Goal: Transaction & Acquisition: Obtain resource

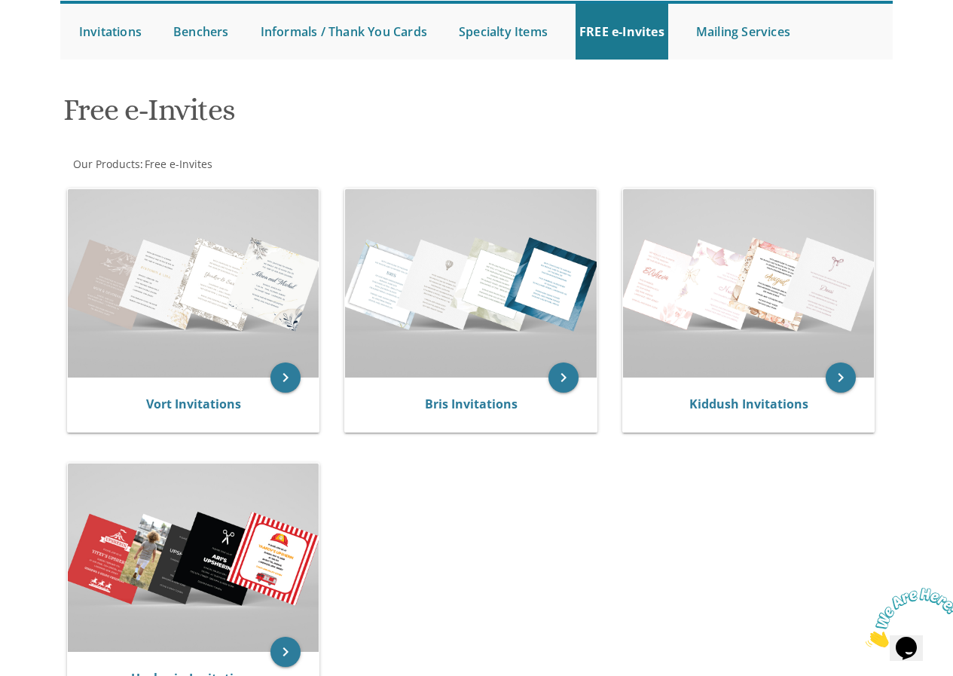
scroll to position [151, 0]
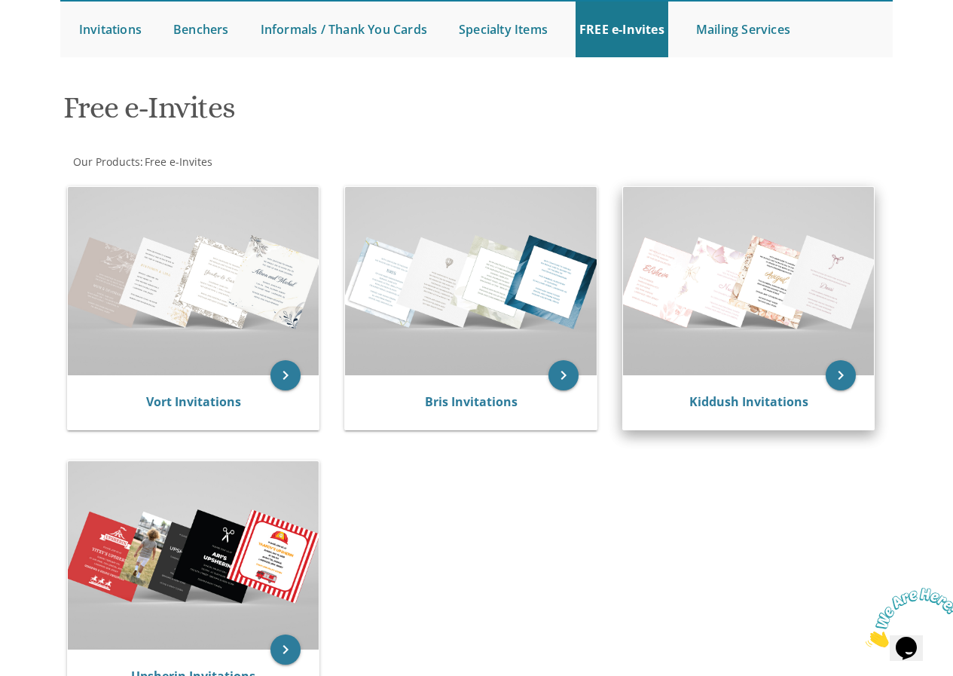
click at [766, 281] on img at bounding box center [749, 281] width 252 height 188
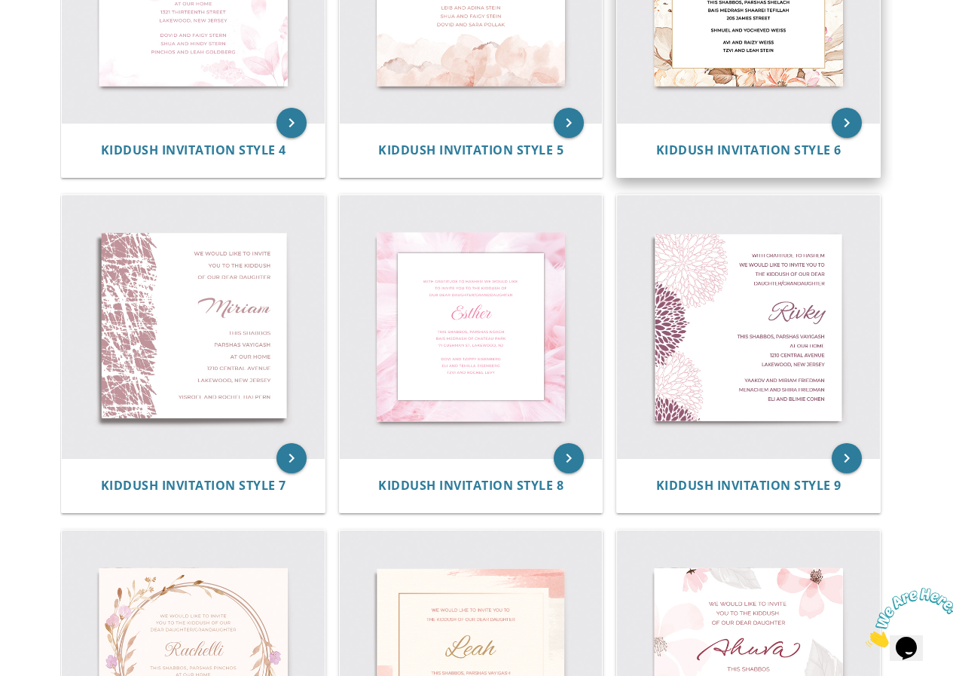
scroll to position [879, 0]
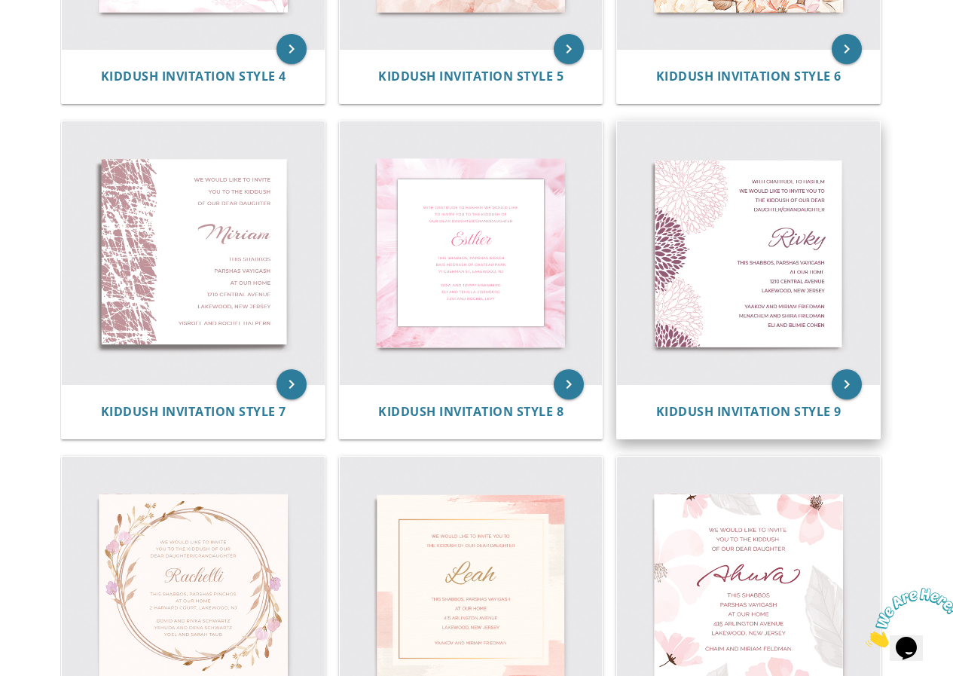
click at [814, 252] on img at bounding box center [748, 252] width 263 height 263
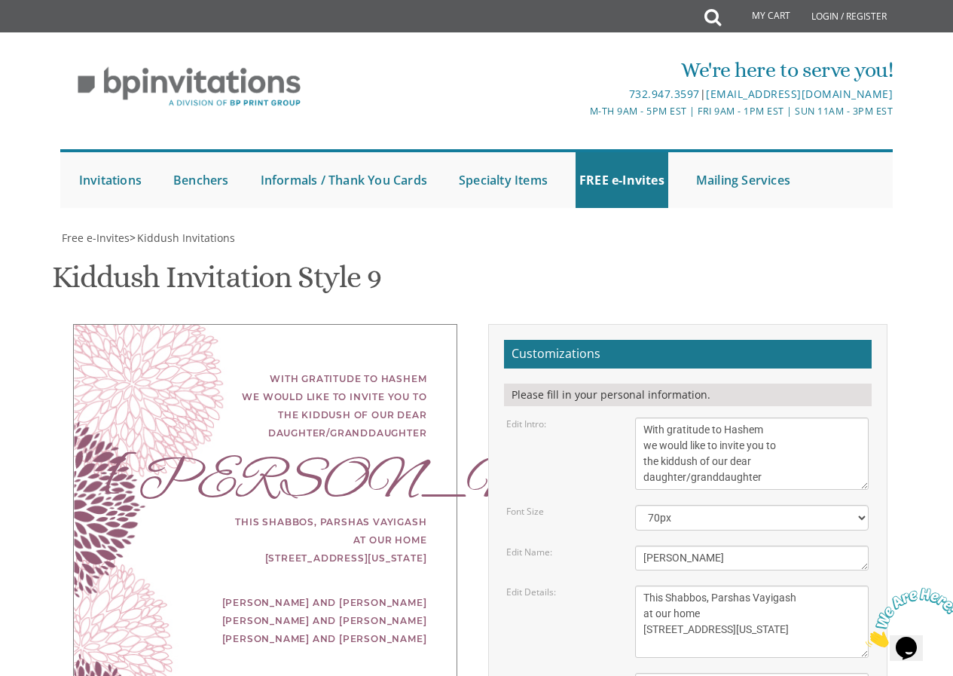
scroll to position [151, 0]
drag, startPoint x: 776, startPoint y: 333, endPoint x: 638, endPoint y: 284, distance: 146.3
click at [638, 417] on textarea "With gratitude to Hashem we would like to invite you to the kiddush of our dear…" at bounding box center [752, 453] width 234 height 72
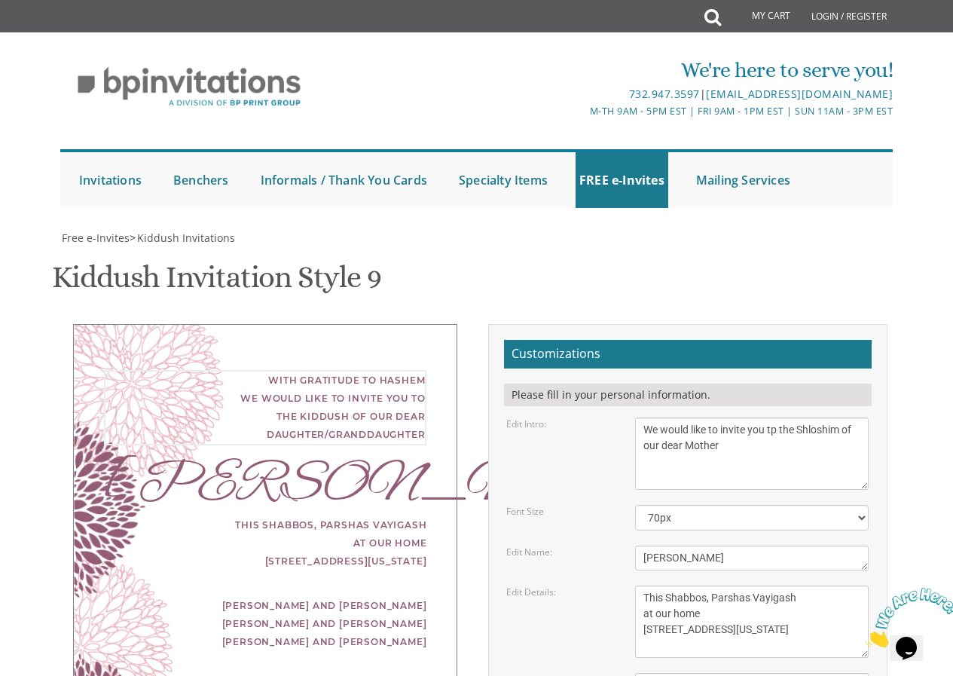
type textarea "We would like to invite you tp the Shloshim of our dear Mother"
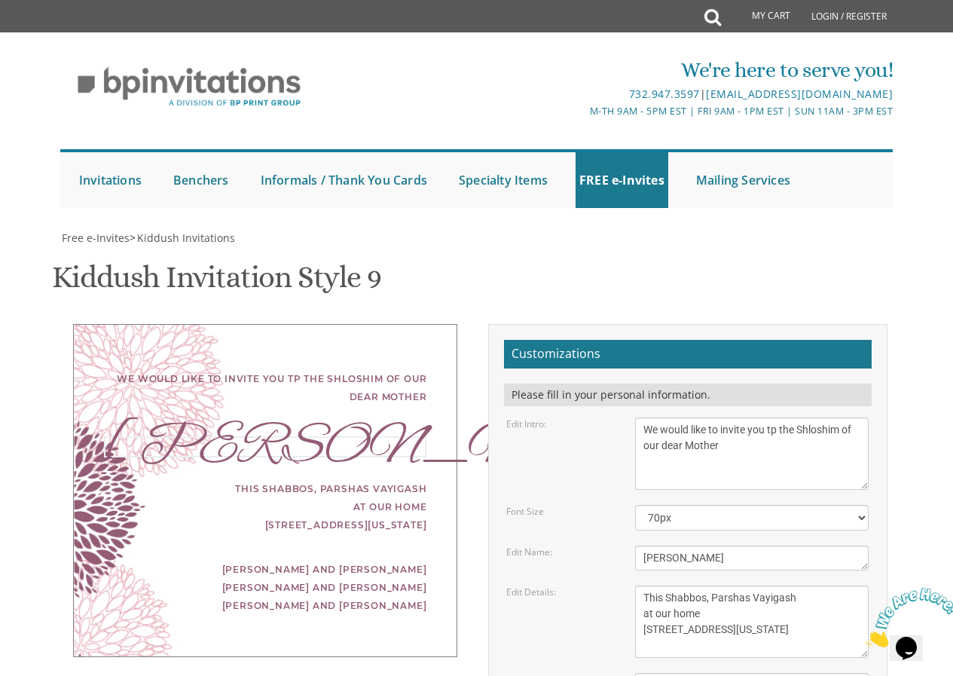
drag, startPoint x: 680, startPoint y: 395, endPoint x: 603, endPoint y: 406, distance: 78.3
click at [603, 545] on div "Edit Name: Rivky" at bounding box center [687, 557] width 385 height 25
type textarea "O"
type textarea "Pessie Rosen A'H"
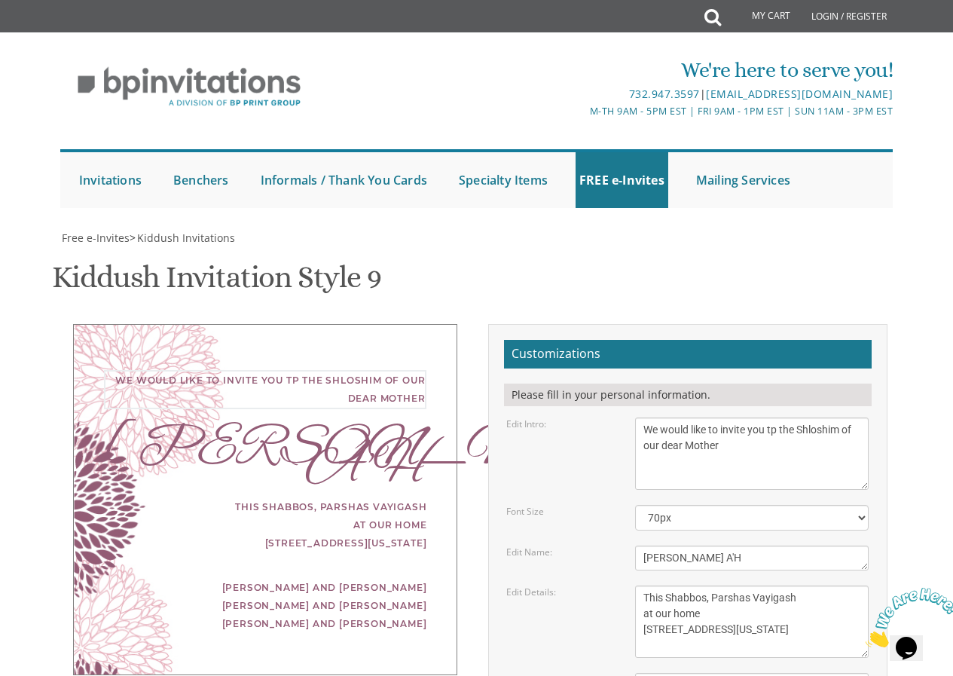
click at [779, 417] on textarea "With gratitude to Hashem we would like to invite you to the kiddush of our dear…" at bounding box center [752, 453] width 234 height 72
type textarea "We would like to invite you to the Shloshim of our dear Mother"
click at [747, 505] on select "40px 50px 60px 70px 80px" at bounding box center [752, 518] width 234 height 26
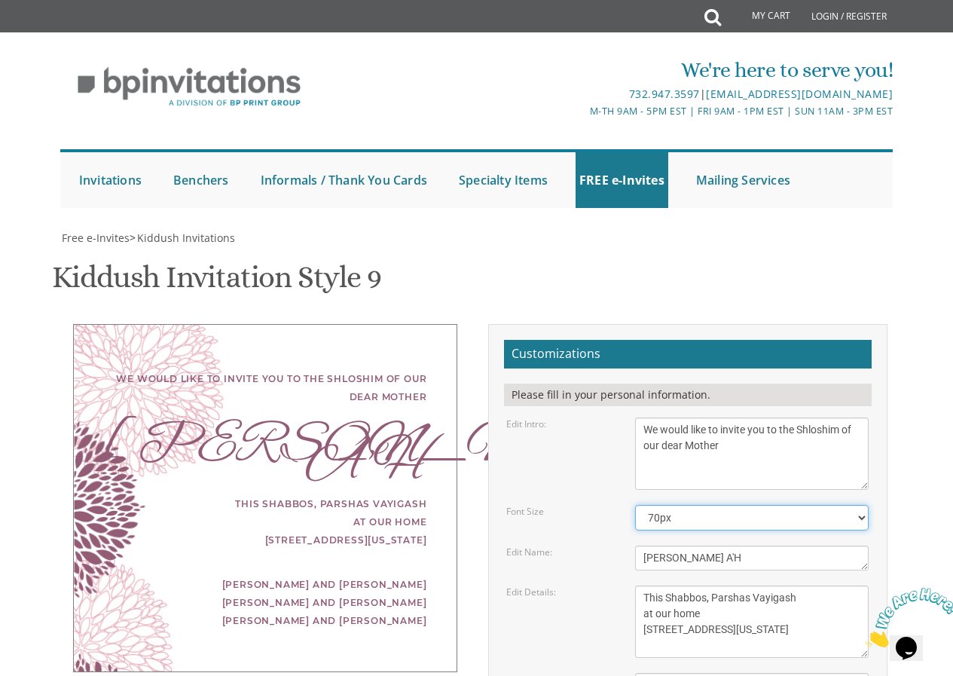
select select "50px"
click at [635, 505] on select "40px 50px 60px 70px 80px" at bounding box center [752, 518] width 234 height 26
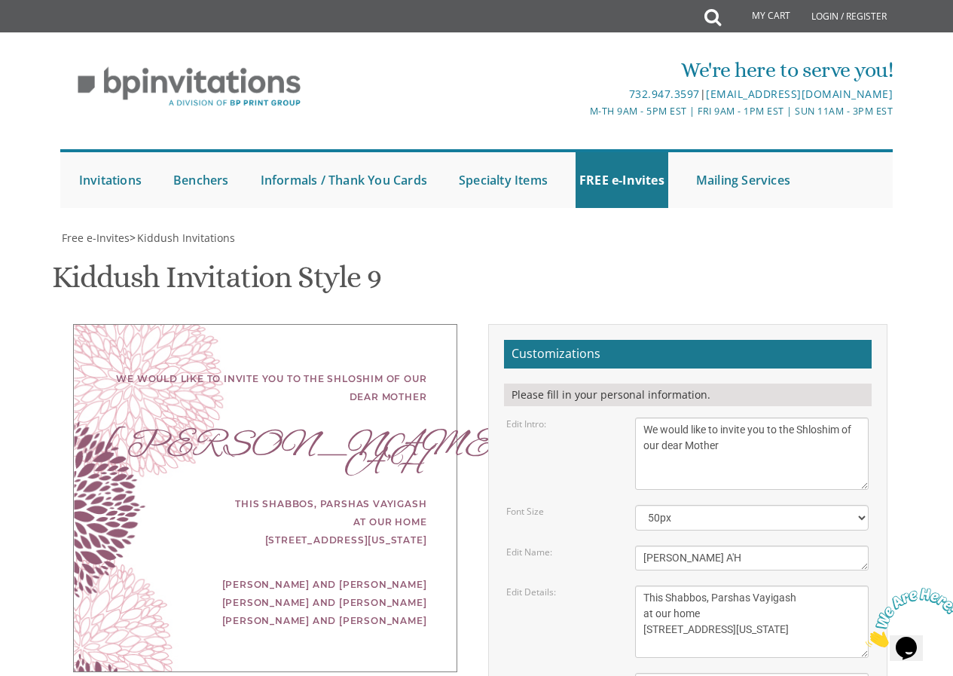
click at [570, 417] on div "Edit Intro: With gratitude to Hashem we would like to invite you to the kiddush…" at bounding box center [687, 453] width 385 height 72
drag, startPoint x: 665, startPoint y: 446, endPoint x: 704, endPoint y: 433, distance: 41.2
click at [704, 433] on form "Customizations Please fill in your personal information. Edit Intro: With grati…" at bounding box center [688, 629] width 368 height 579
drag, startPoint x: 779, startPoint y: 451, endPoint x: 706, endPoint y: 450, distance: 73.1
click at [706, 585] on textarea "This Shabbos, Parshas Vayigash at our home [STREET_ADDRESS][US_STATE]" at bounding box center [752, 621] width 234 height 72
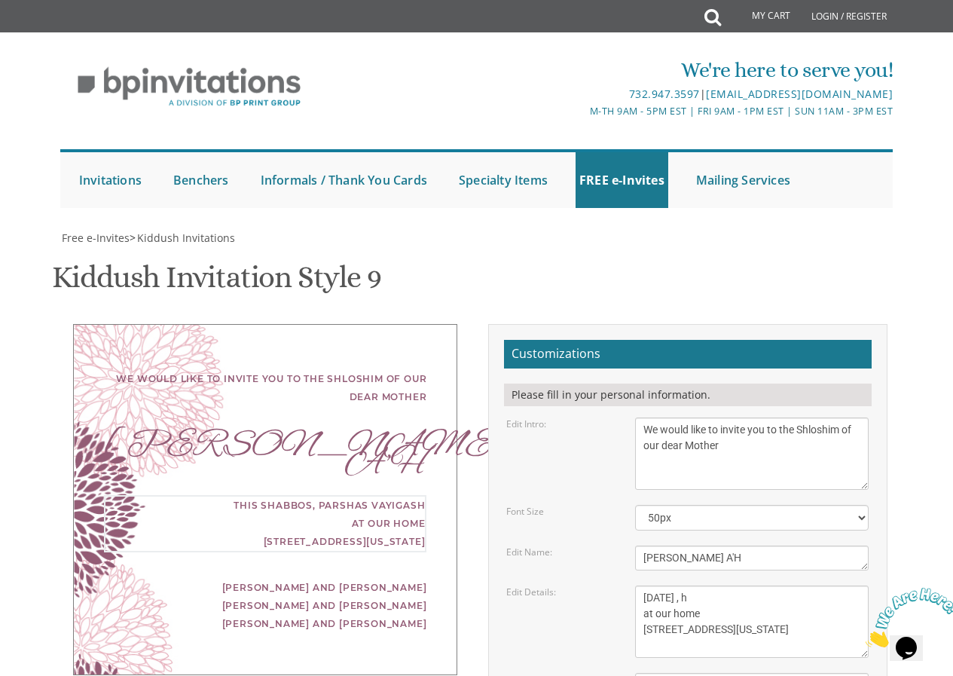
click at [723, 585] on textarea "This Shabbos, Parshas Vayigash at our home [STREET_ADDRESS][US_STATE]" at bounding box center [752, 621] width 234 height 72
type textarea "This Sunday , September 14th at our home 120 Central Avenue Lakewood, New Jersey"
click at [713, 545] on textarea "[PERSON_NAME]" at bounding box center [752, 557] width 234 height 25
type textarea "[PERSON_NAME] A"H"
click at [756, 585] on textarea "This Shabbos, Parshas Vayigash at our home [STREET_ADDRESS][US_STATE]" at bounding box center [752, 621] width 234 height 72
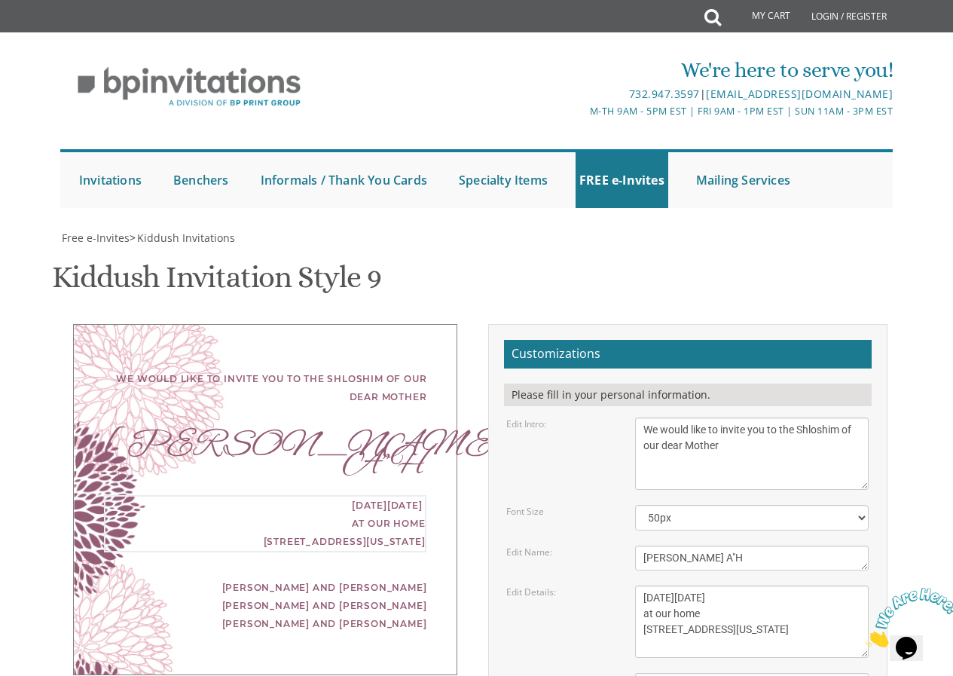
drag, startPoint x: 706, startPoint y: 465, endPoint x: 661, endPoint y: 466, distance: 45.2
click at [661, 585] on textarea "This Shabbos, Parshas Vayigash at our home [STREET_ADDRESS][US_STATE]" at bounding box center [752, 621] width 234 height 72
click at [728, 585] on textarea "This Shabbos, Parshas Vayigash at our home [STREET_ADDRESS][US_STATE]" at bounding box center [752, 621] width 234 height 72
click at [751, 585] on textarea "This Shabbos, Parshas Vayigash at our home [STREET_ADDRESS][US_STATE]" at bounding box center [752, 621] width 234 height 72
drag, startPoint x: 753, startPoint y: 490, endPoint x: 626, endPoint y: 480, distance: 126.9
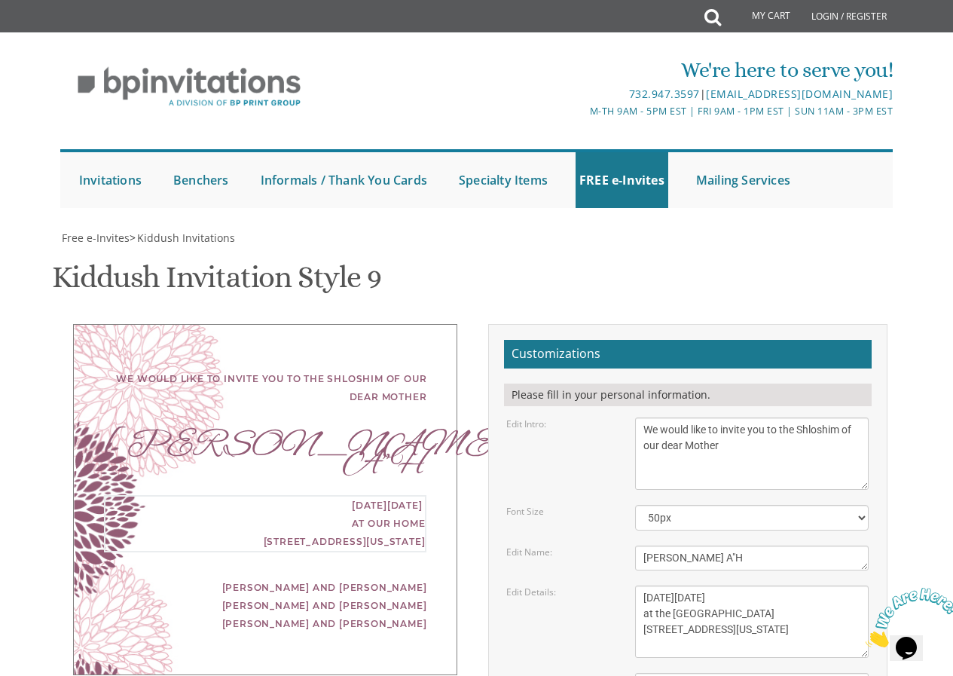
click at [626, 585] on div "This Shabbos, Parshas Vayigash at our home [STREET_ADDRESS][US_STATE]" at bounding box center [752, 621] width 257 height 72
type textarea "This Sunday , September 14th at the East Side Torah Center"
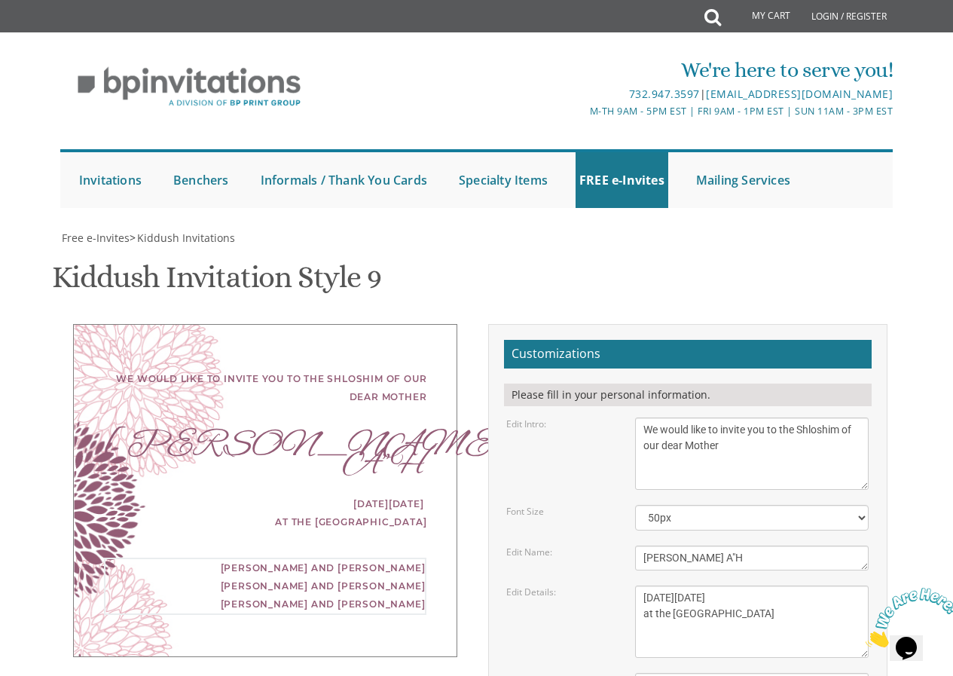
drag, startPoint x: 759, startPoint y: 573, endPoint x: 637, endPoint y: 531, distance: 128.4
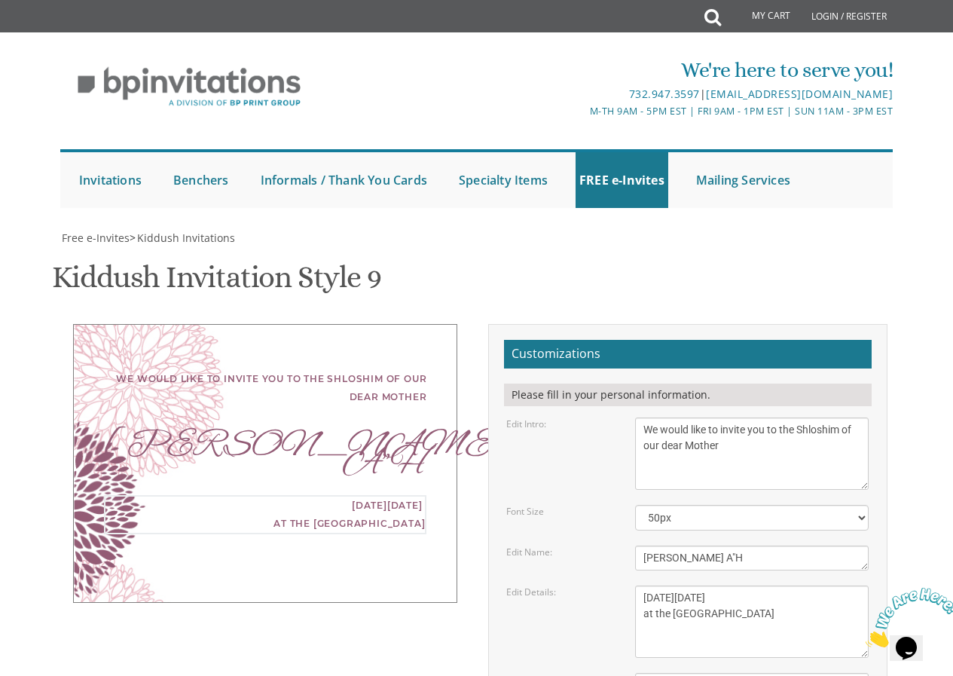
click at [745, 585] on textarea "This Shabbos, Parshas Vayigash at our home [STREET_ADDRESS][US_STATE]" at bounding box center [752, 621] width 234 height 72
drag, startPoint x: 792, startPoint y: 412, endPoint x: 639, endPoint y: 435, distance: 154.6
click at [639, 435] on form "Customizations Please fill in your personal information. Edit Intro: With grati…" at bounding box center [688, 629] width 368 height 579
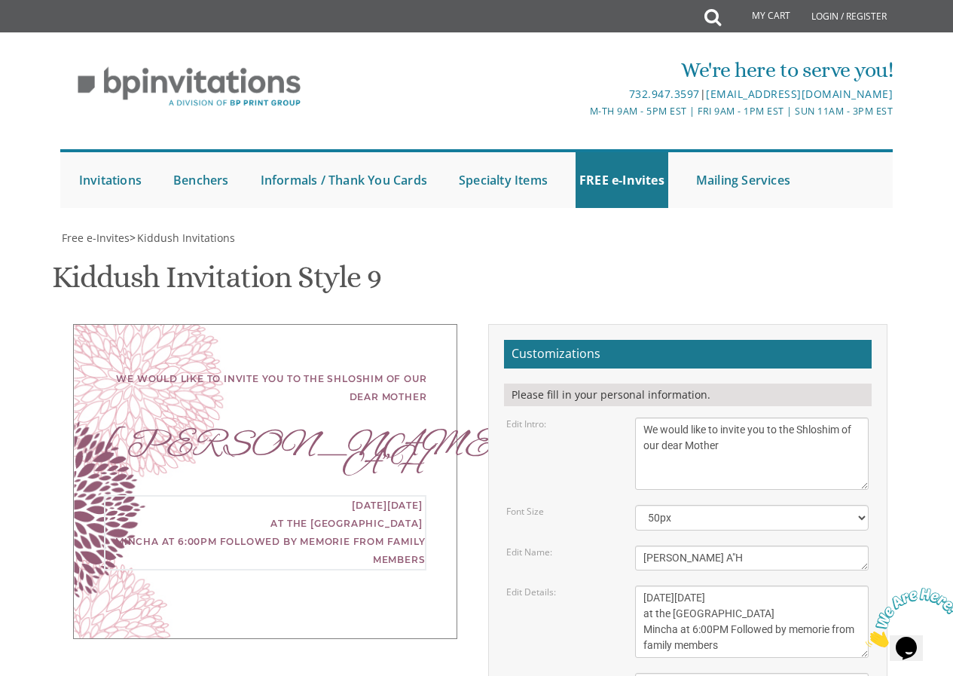
drag, startPoint x: 791, startPoint y: 401, endPoint x: 752, endPoint y: 430, distance: 49.0
click at [752, 585] on textarea "This Shabbos, Parshas Vayigash at our home [STREET_ADDRESS][US_STATE]" at bounding box center [752, 621] width 234 height 72
click at [718, 585] on textarea "This Shabbos, Parshas Vayigash at our home [STREET_ADDRESS][US_STATE]" at bounding box center [752, 621] width 234 height 72
type textarea "This Sunday , September 14th at the East Side Torah Center Mincha at 6:00PM Fol…"
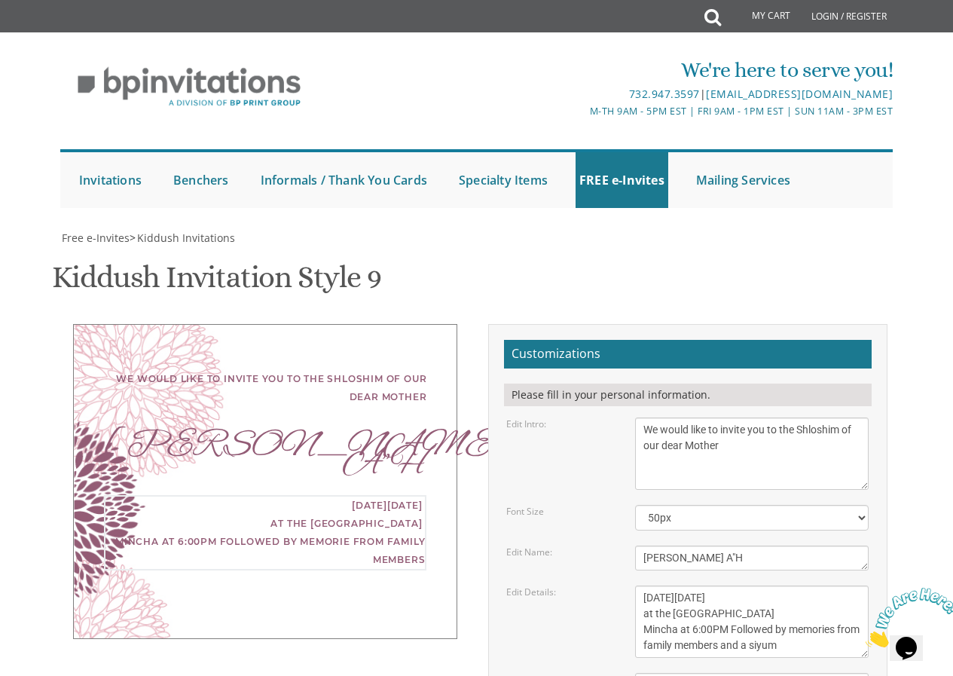
type textarea "Light Refreshments will be served."
click at [756, 585] on textarea "This Shabbos, Parshas Vayigash at our home [STREET_ADDRESS][US_STATE]" at bounding box center [752, 621] width 234 height 72
click at [751, 585] on textarea "This Shabbos, Parshas Vayigash at our home [STREET_ADDRESS][US_STATE]" at bounding box center [752, 621] width 234 height 72
click at [756, 585] on textarea "This Shabbos, Parshas Vayigash at our home [STREET_ADDRESS][US_STATE]" at bounding box center [752, 621] width 234 height 72
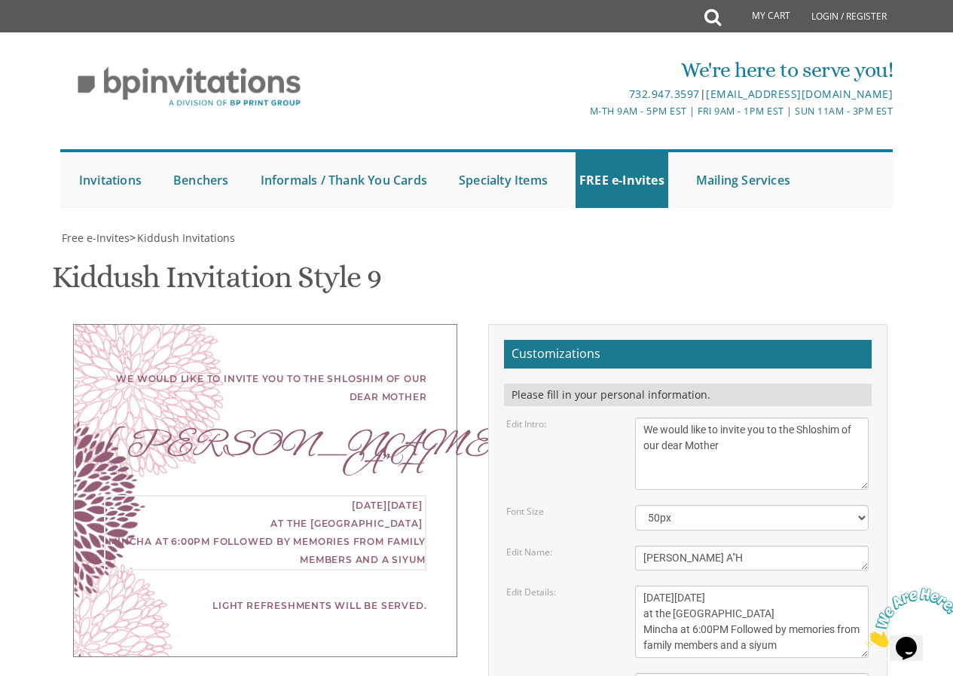
click at [752, 585] on textarea "This Shabbos, Parshas Vayigash at our home [STREET_ADDRESS][US_STATE]" at bounding box center [752, 621] width 234 height 72
type textarea "This Sunday , September 14th at the East Side Torah Center Mincha at 6:00PM Fol…"
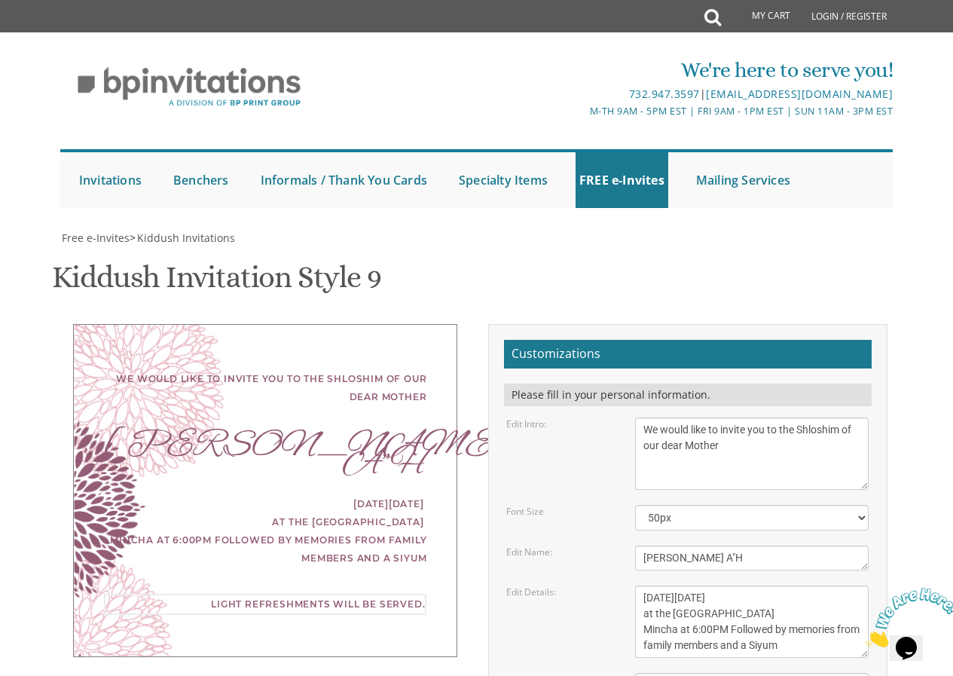
click at [813, 585] on textarea "This Shabbos, Parshas Vayigash at our home [STREET_ADDRESS][US_STATE]" at bounding box center [752, 621] width 234 height 72
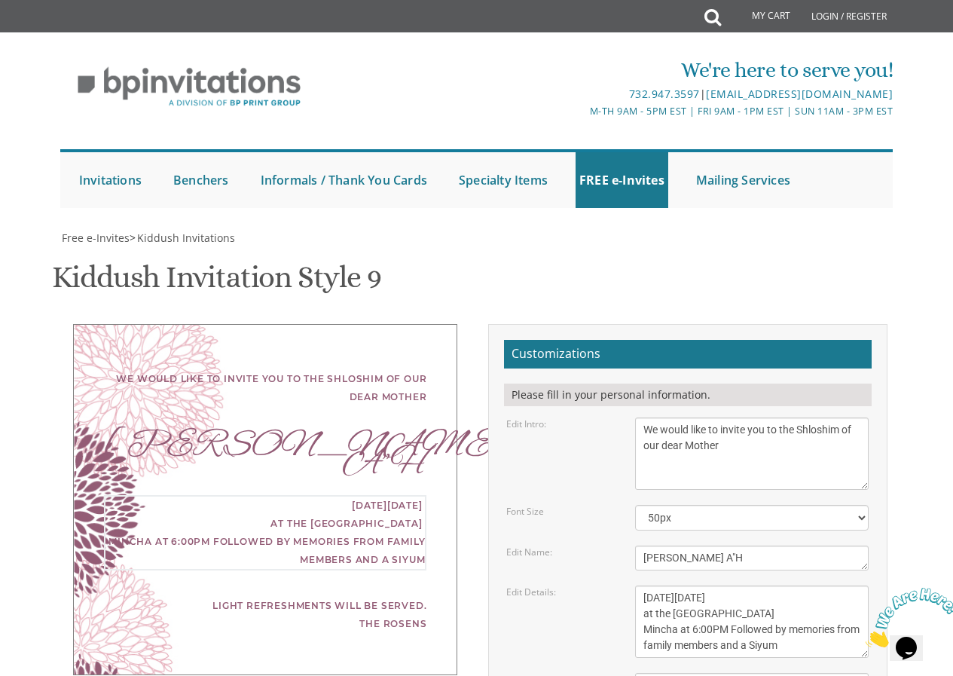
click at [575, 429] on form "Customizations Please fill in your personal information. Edit Intro: With grati…" at bounding box center [688, 629] width 368 height 579
type textarea "Light Refreshments will be served. The Rosen Family"
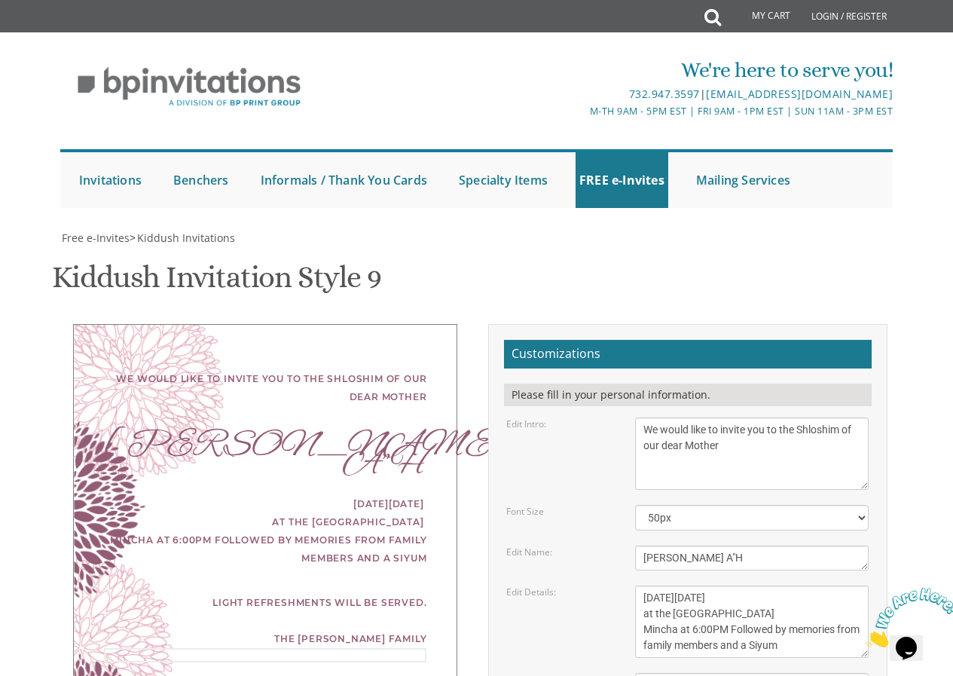
click at [733, 585] on textarea "This Shabbos, Parshas Vayigash at our home [STREET_ADDRESS][US_STATE]" at bounding box center [752, 621] width 234 height 72
click at [727, 585] on textarea "This Shabbos, Parshas Vayigash at our home [STREET_ADDRESS][US_STATE]" at bounding box center [752, 621] width 234 height 72
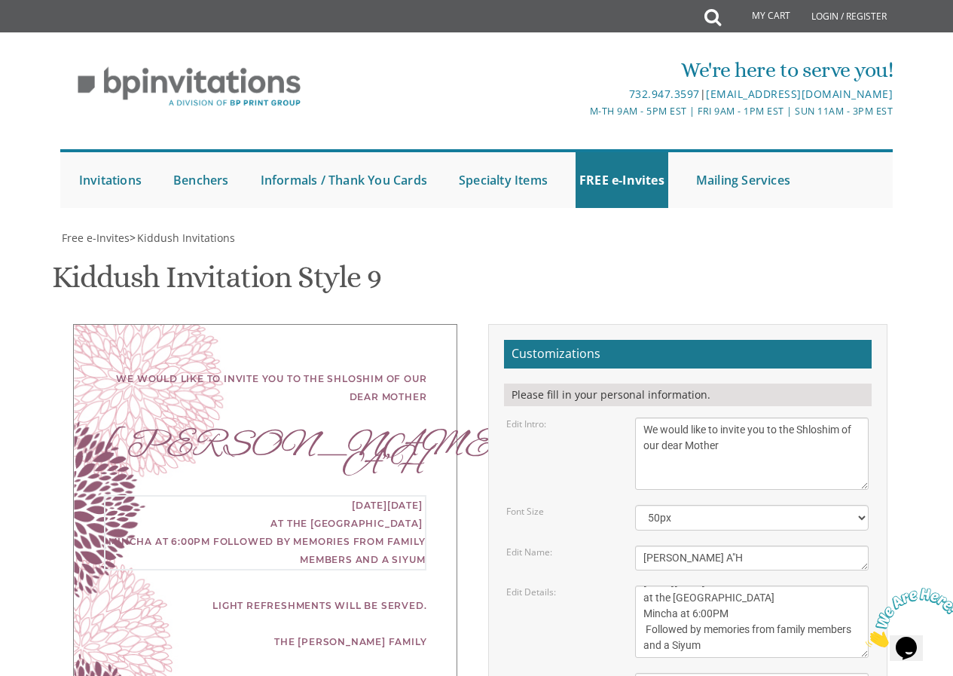
click at [723, 585] on textarea "This Shabbos, Parshas Vayigash at our home [STREET_ADDRESS][US_STATE]" at bounding box center [752, 621] width 234 height 72
click at [751, 585] on textarea "This Shabbos, Parshas Vayigash at our home [STREET_ADDRESS][US_STATE]" at bounding box center [752, 621] width 234 height 72
click at [750, 585] on textarea "This Shabbos, Parshas Vayigash at our home [STREET_ADDRESS][US_STATE]" at bounding box center [752, 621] width 234 height 72
click at [744, 585] on textarea "This Shabbos, Parshas Vayigash at our home [STREET_ADDRESS][US_STATE]" at bounding box center [752, 621] width 234 height 72
click at [583, 585] on div "Edit Details: This Shabbos, [GEOGRAPHIC_DATA] at our home [STREET_ADDRESS][US_S…" at bounding box center [687, 621] width 385 height 72
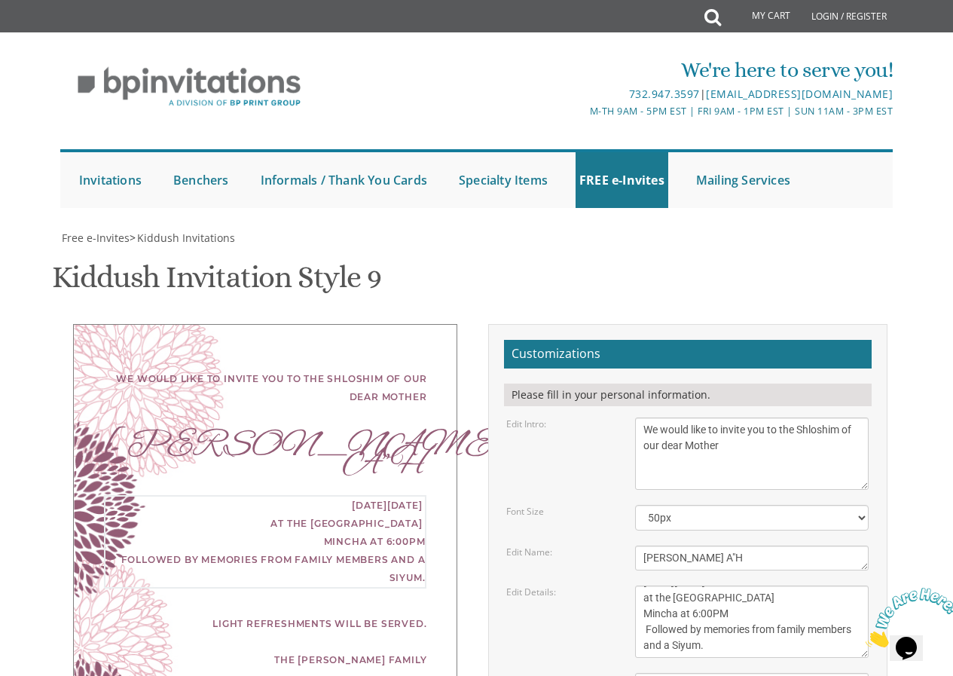
click at [780, 585] on textarea "This Shabbos, Parshas Vayigash at our home [STREET_ADDRESS][US_STATE]" at bounding box center [752, 621] width 234 height 72
type textarea "This Sunday , September 14th at the East Side Torah Center Mincha at 6:00PM Fol…"
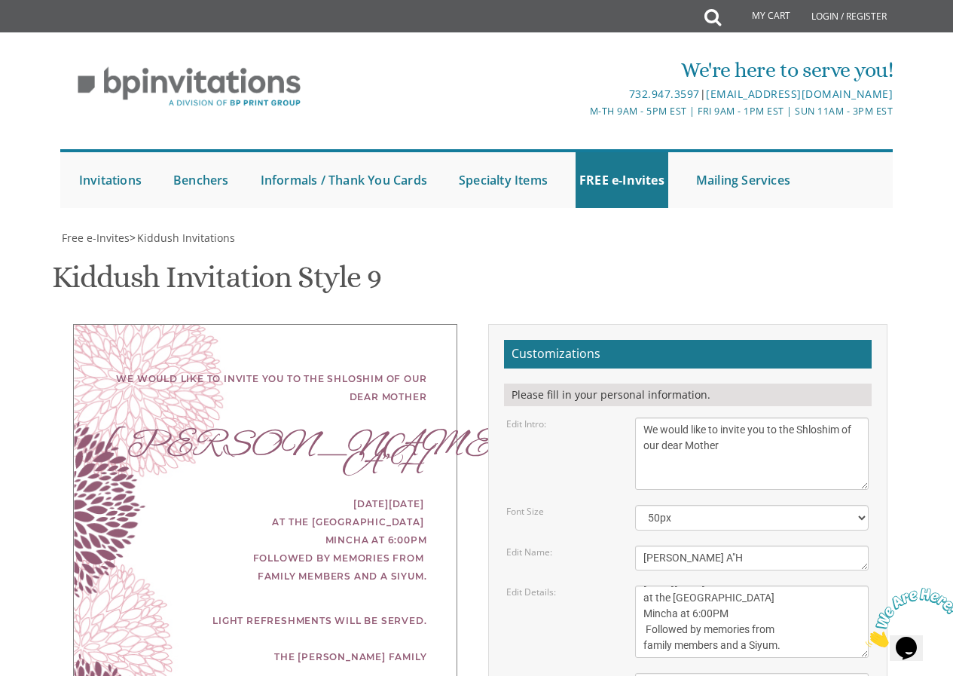
click at [618, 585] on div "Edit Details: This Shabbos, [GEOGRAPHIC_DATA] at our home [STREET_ADDRESS][US_S…" at bounding box center [687, 621] width 385 height 72
click at [690, 505] on select "40px 50px 60px 70px 80px" at bounding box center [752, 518] width 234 height 26
click at [635, 505] on select "40px 50px 60px 70px 80px" at bounding box center [752, 518] width 234 height 26
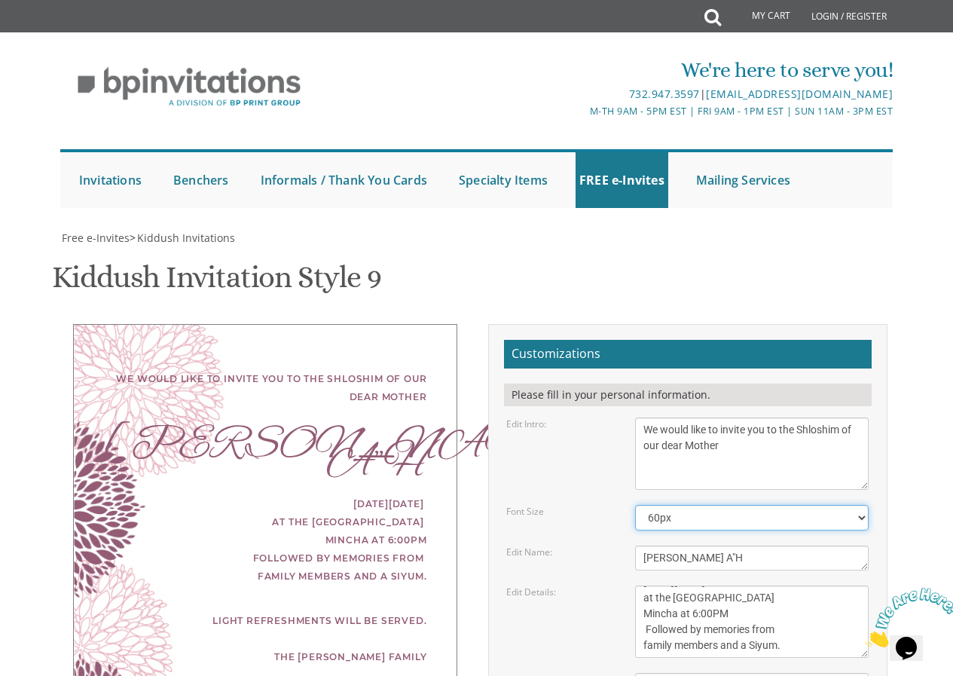
click at [656, 505] on select "40px 50px 60px 70px 80px" at bounding box center [752, 518] width 234 height 26
select select "50px"
click at [635, 505] on select "40px 50px 60px 70px 80px" at bounding box center [752, 518] width 234 height 26
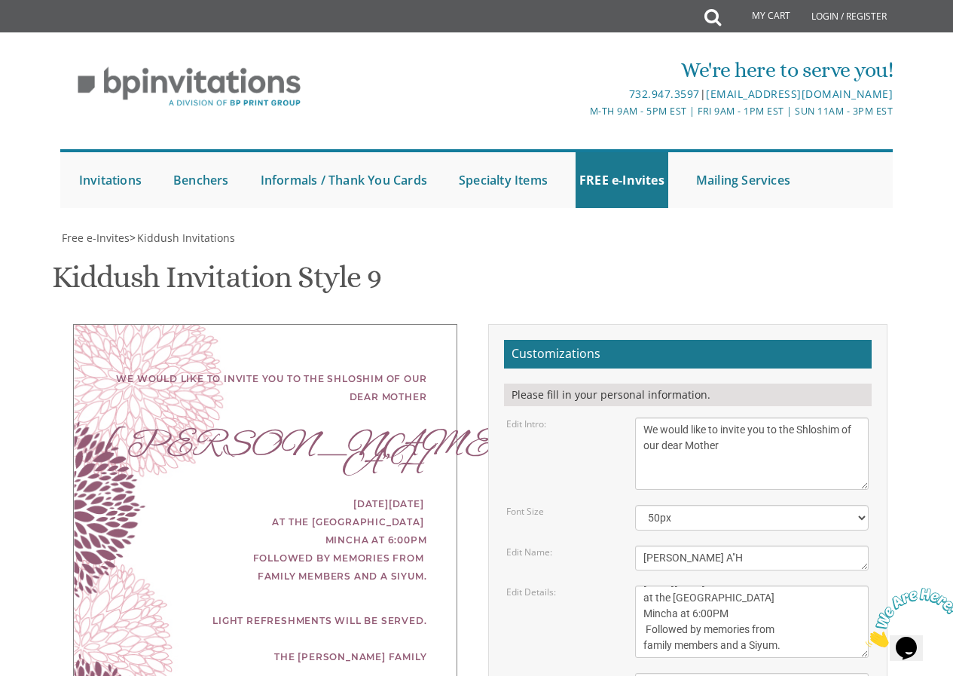
click at [549, 417] on div "Edit Intro: With gratitude to Hashem we would like to invite you to the kiddush…" at bounding box center [687, 453] width 385 height 72
type input "[EMAIL_ADDRESS][DOMAIN_NAME]"
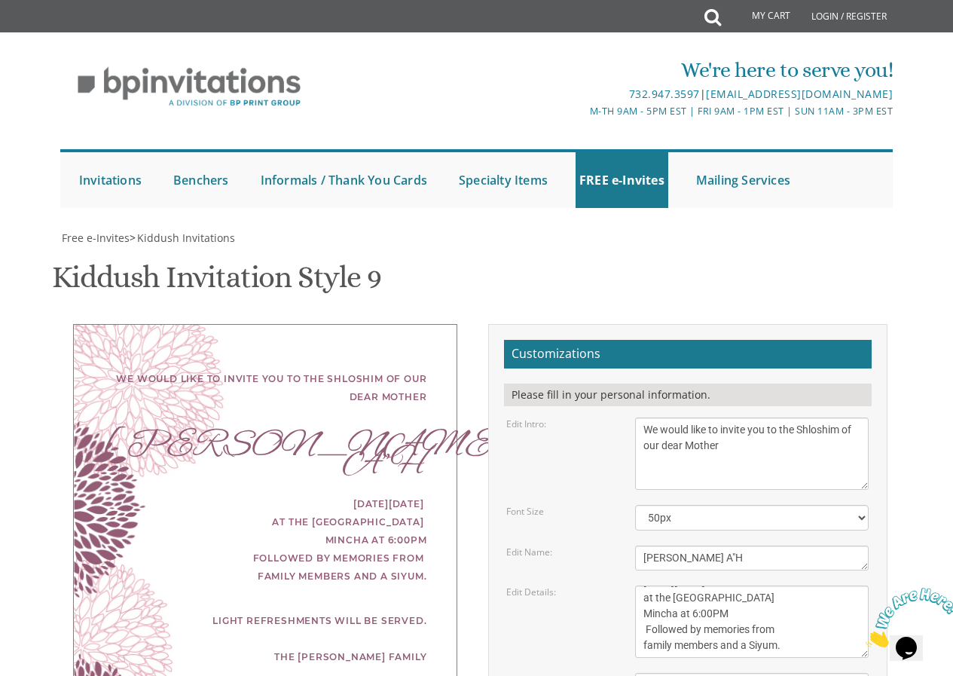
click at [735, 490] on form "Customizations Please fill in your personal information. Edit Intro: With grati…" at bounding box center [688, 629] width 368 height 579
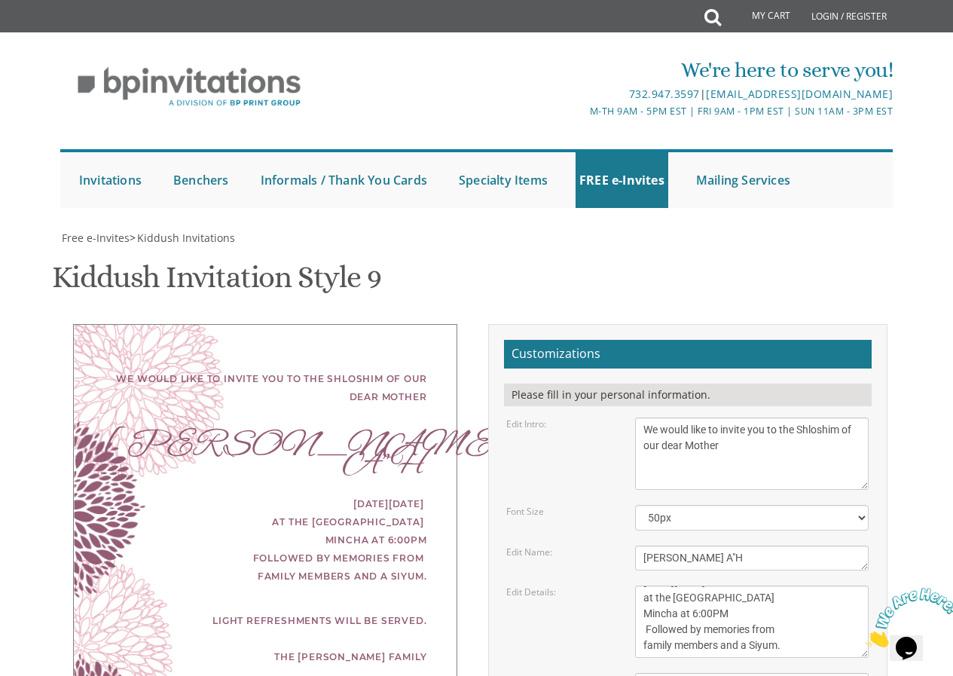
scroll to position [527, 0]
click at [701, 342] on form "Customizations Please fill in your personal information. Edit Intro: With grati…" at bounding box center [688, 629] width 368 height 579
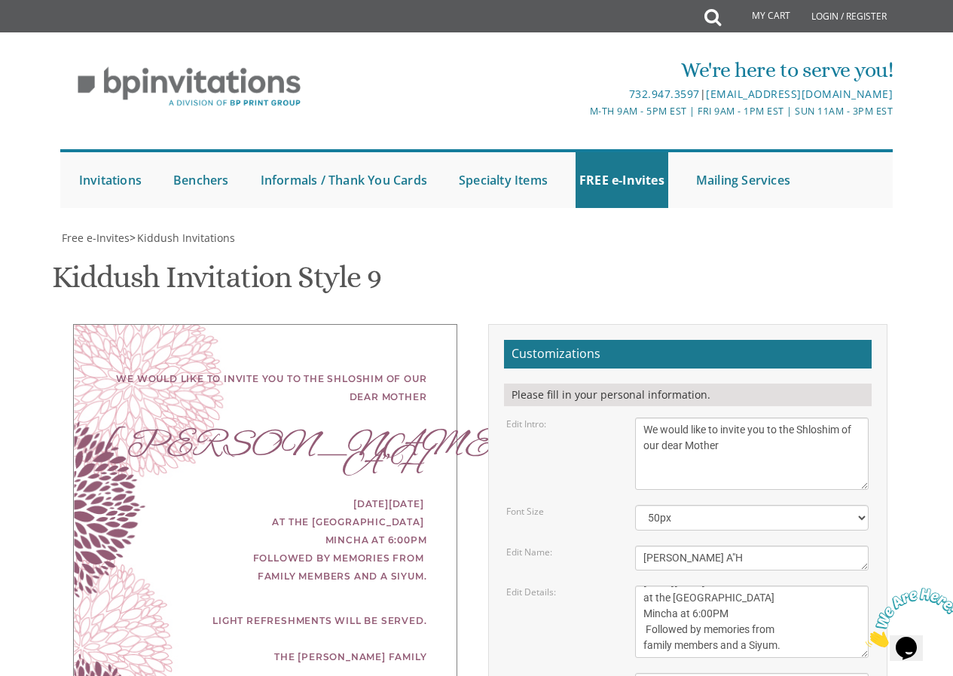
drag, startPoint x: 902, startPoint y: 637, endPoint x: 870, endPoint y: 604, distance: 45.3
click at [902, 637] on img at bounding box center [912, 618] width 93 height 60
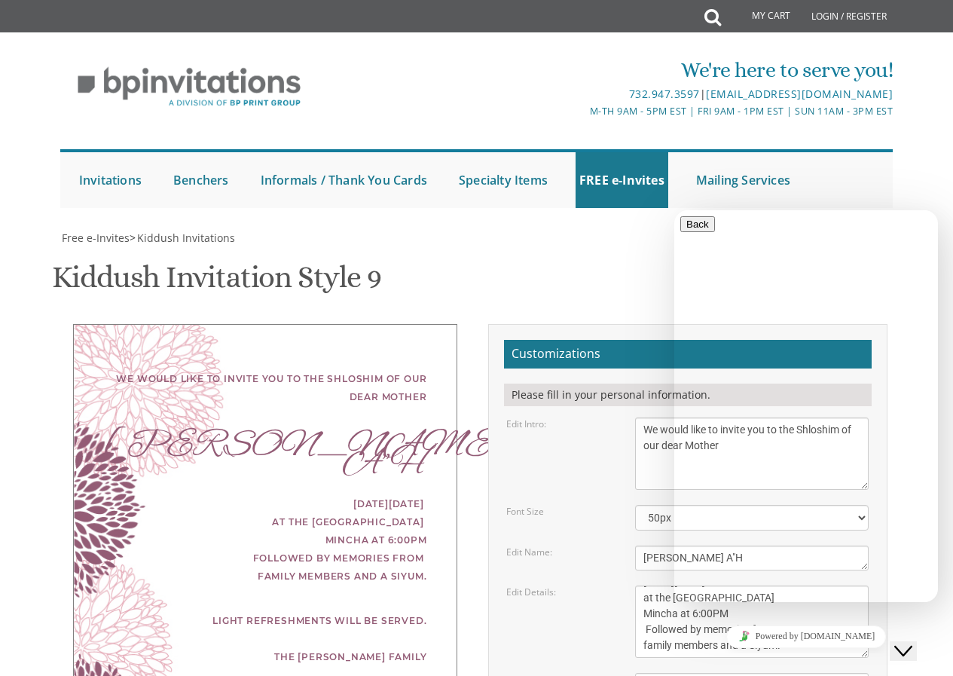
click at [803, 675] on p "New Conversation" at bounding box center [806, 682] width 252 height 14
click at [760, 655] on textarea at bounding box center [748, 661] width 137 height 12
type textarea "hi,"
type textarea "a"
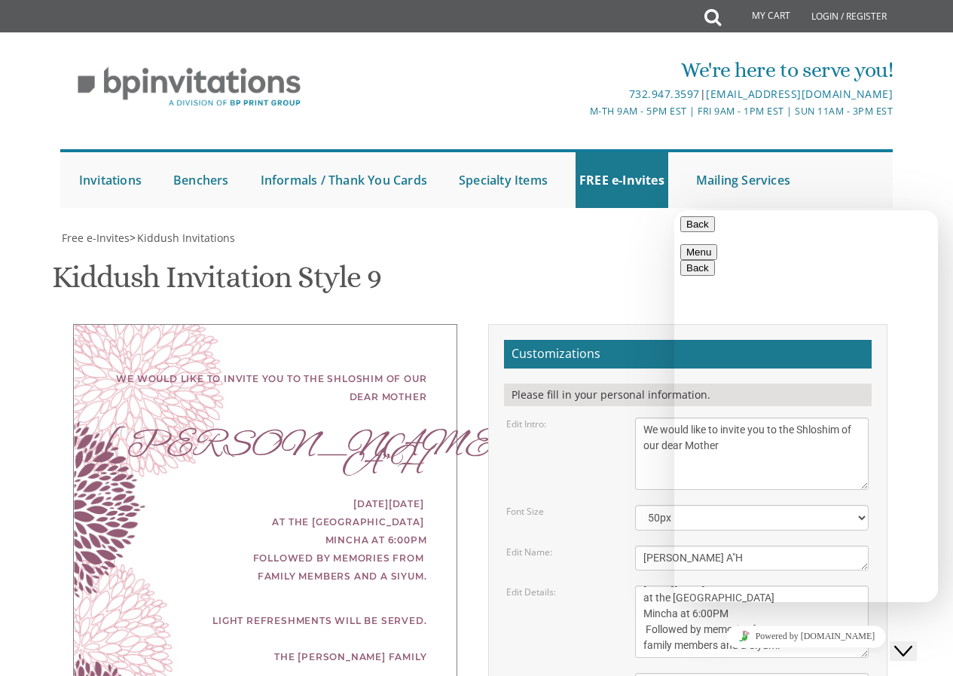
type textarea "its asking for my email address anyway to send the invite to it?"
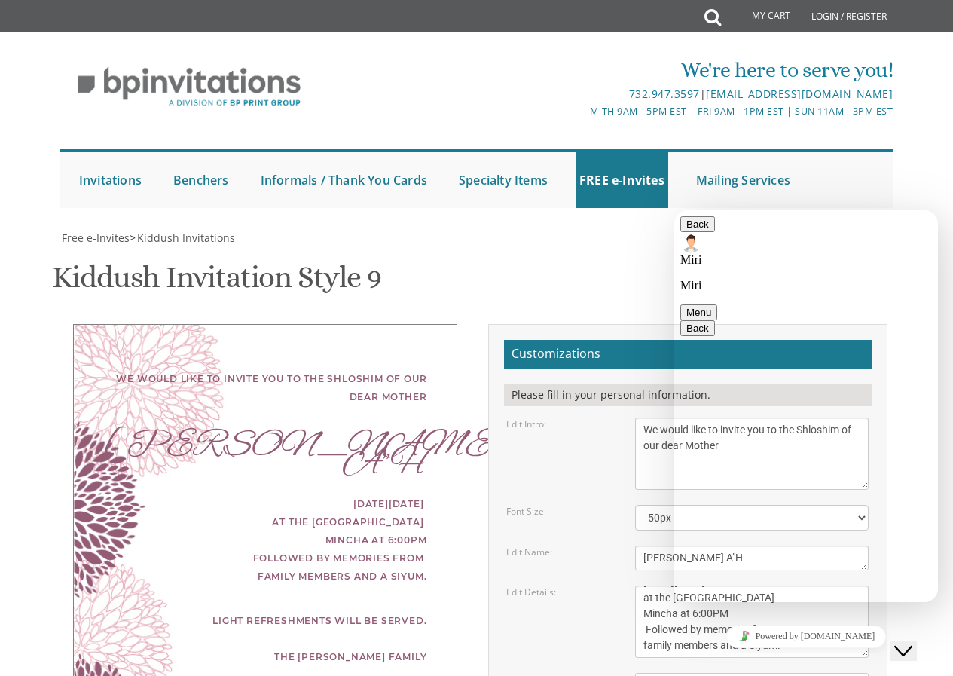
type textarea "ok"
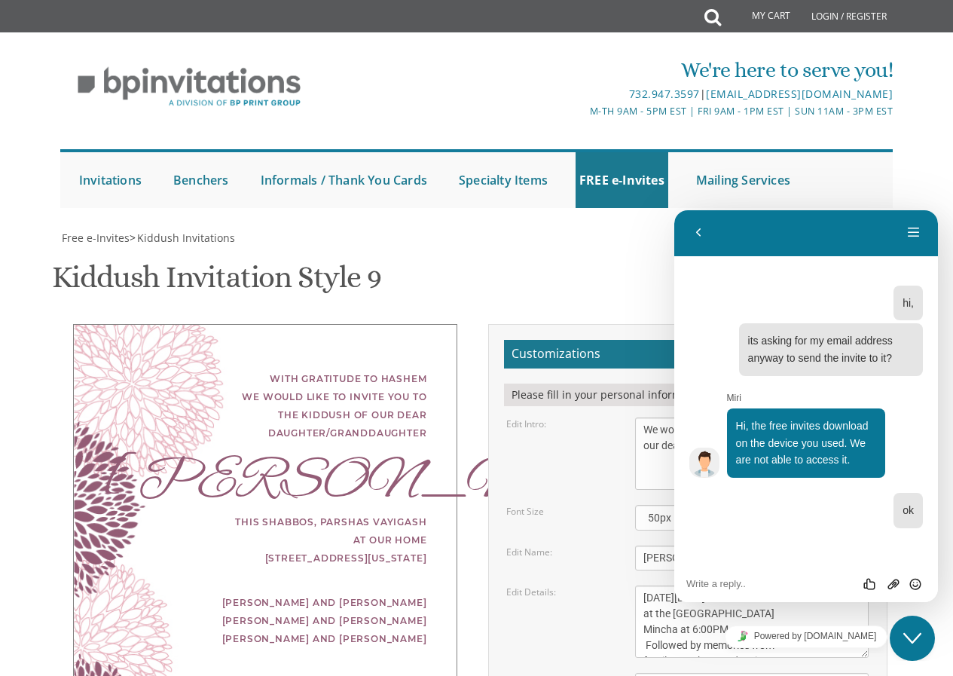
click at [671, 340] on form "Customizations Please fill in your personal information. Edit Intro: With grati…" at bounding box center [688, 629] width 368 height 579
click at [666, 505] on select "40px 50px 60px 70px 80px" at bounding box center [752, 518] width 234 height 26
select select "40px"
click at [635, 505] on select "40px 50px 60px 70px 80px" at bounding box center [752, 518] width 234 height 26
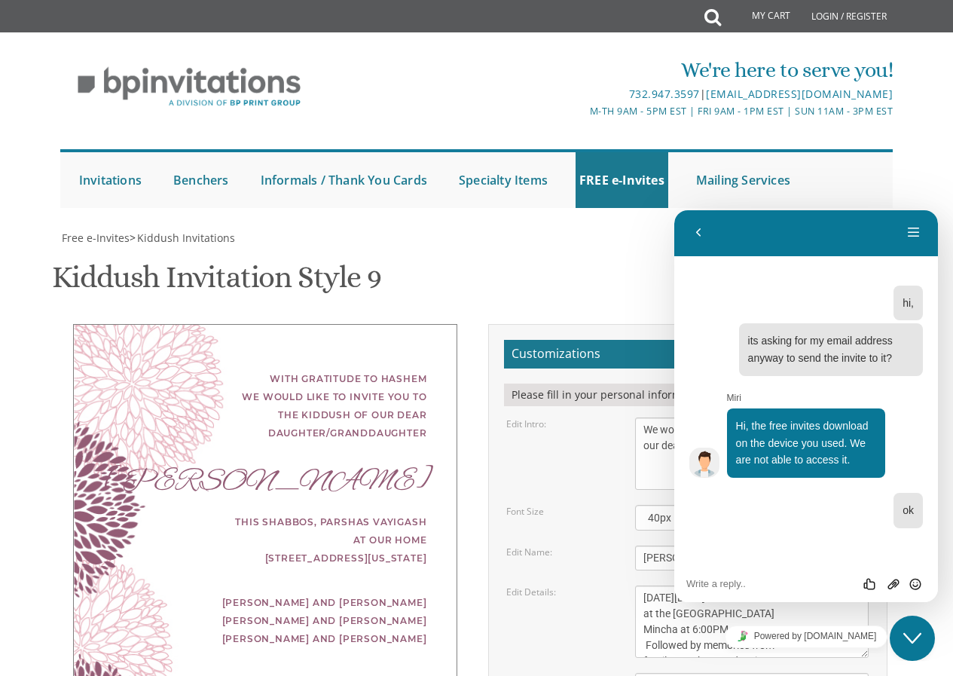
click at [939, 154] on body "My Cart Total: View Cart Item(s) Submit My Cart Total: View Cart Item(s) Login …" at bounding box center [476, 672] width 953 height 1345
click at [931, 169] on body "My Cart Total: View Cart Item(s) Submit My Cart Total: View Cart Item(s) Login …" at bounding box center [476, 672] width 953 height 1345
click at [701, 227] on button "Back" at bounding box center [698, 232] width 24 height 23
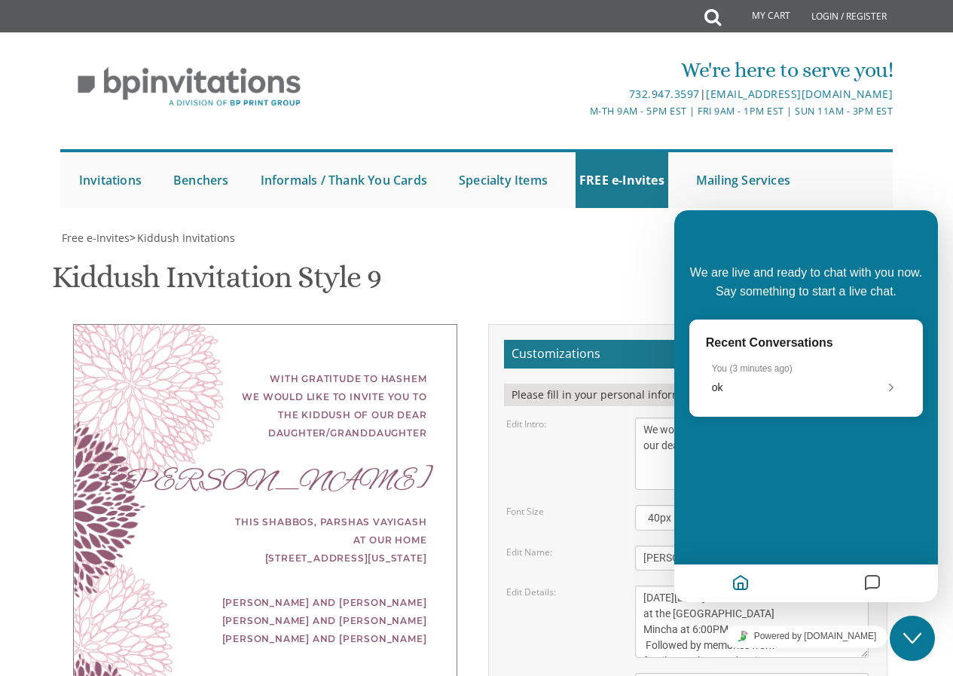
click at [506, 585] on div "Edit Details: This Shabbos, Parshas Vayigash at our home 120 Central Avenue Lak…" at bounding box center [687, 621] width 385 height 72
click at [584, 423] on div "With gratitude to Hashem we would like to invite you to the kiddush of our dear…" at bounding box center [477, 642] width 850 height 636
click at [265, 594] on div "Yaakov and Miriam Friedman Menachem and Shira Friedman Eli and Blimie Cohen" at bounding box center [265, 621] width 322 height 54
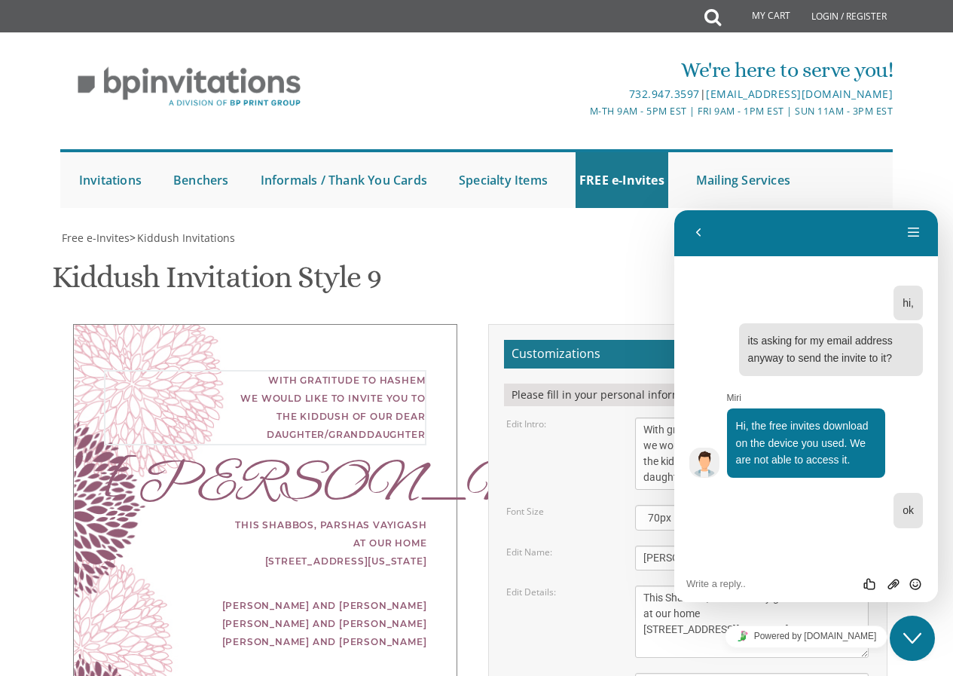
scroll to position [378, 0]
drag, startPoint x: 779, startPoint y: 94, endPoint x: 618, endPoint y: 39, distance: 169.6
click at [618, 417] on div "Edit Intro: With gratitude to Hashem we would like to invite you to the kiddush…" at bounding box center [687, 453] width 385 height 72
paste textarea "[URL][DOMAIN_NAME]"
drag, startPoint x: 652, startPoint y: 78, endPoint x: 617, endPoint y: 41, distance: 50.6
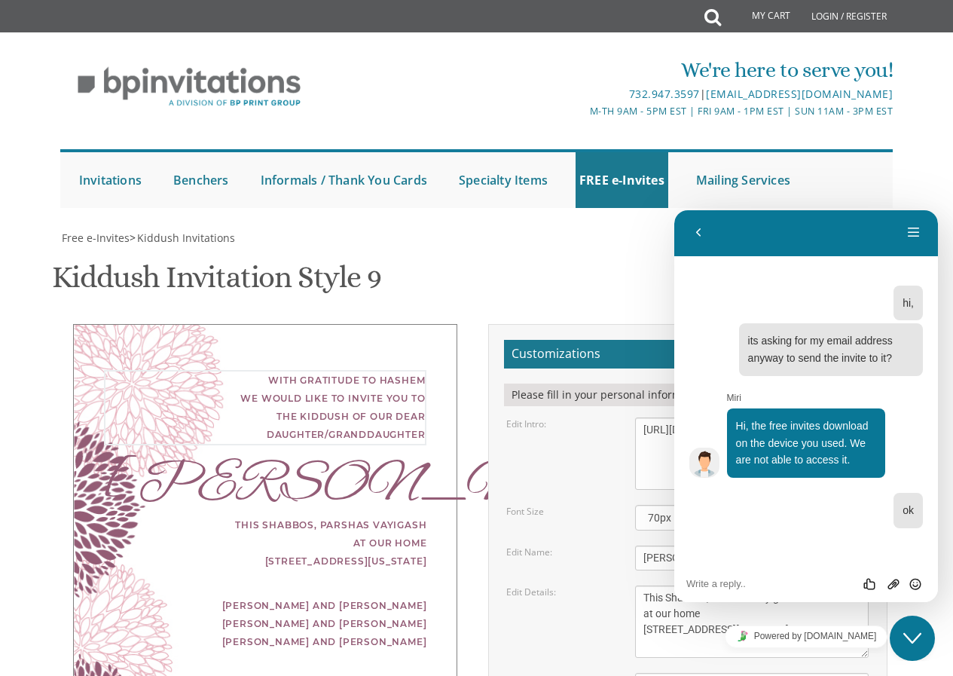
click at [617, 417] on div "Edit Intro: With gratitude to Hashem we would like to invite you to the kiddush…" at bounding box center [687, 453] width 385 height 72
type textarea "s"
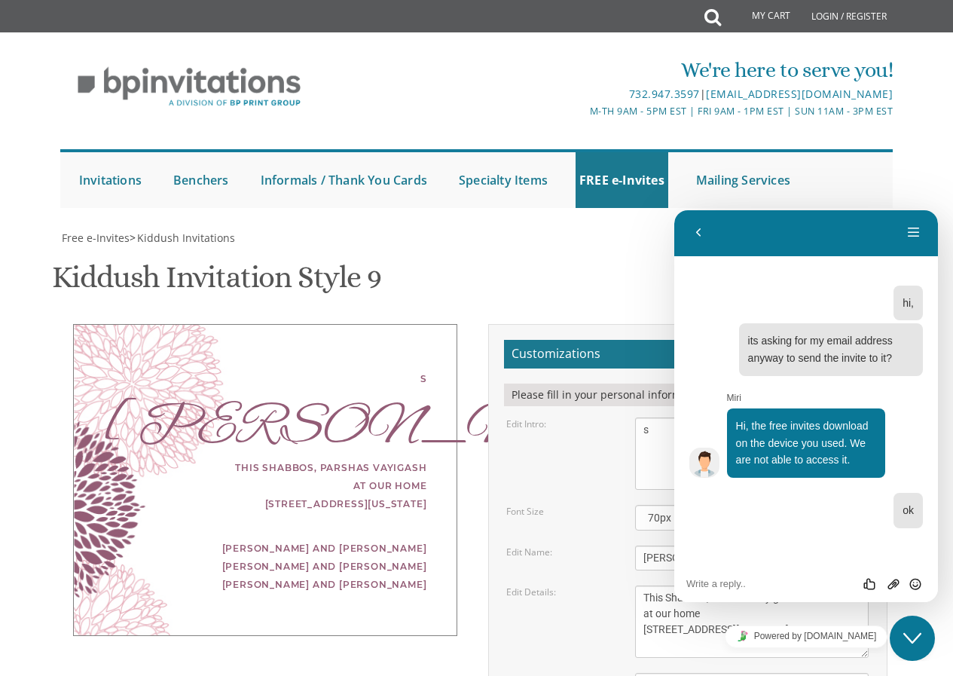
drag, startPoint x: 835, startPoint y: 87, endPoint x: 826, endPoint y: 86, distance: 9.9
click at [835, 417] on textarea "With gratitude to Hashem we would like to invite you to the kiddush of our dear…" at bounding box center [752, 453] width 234 height 72
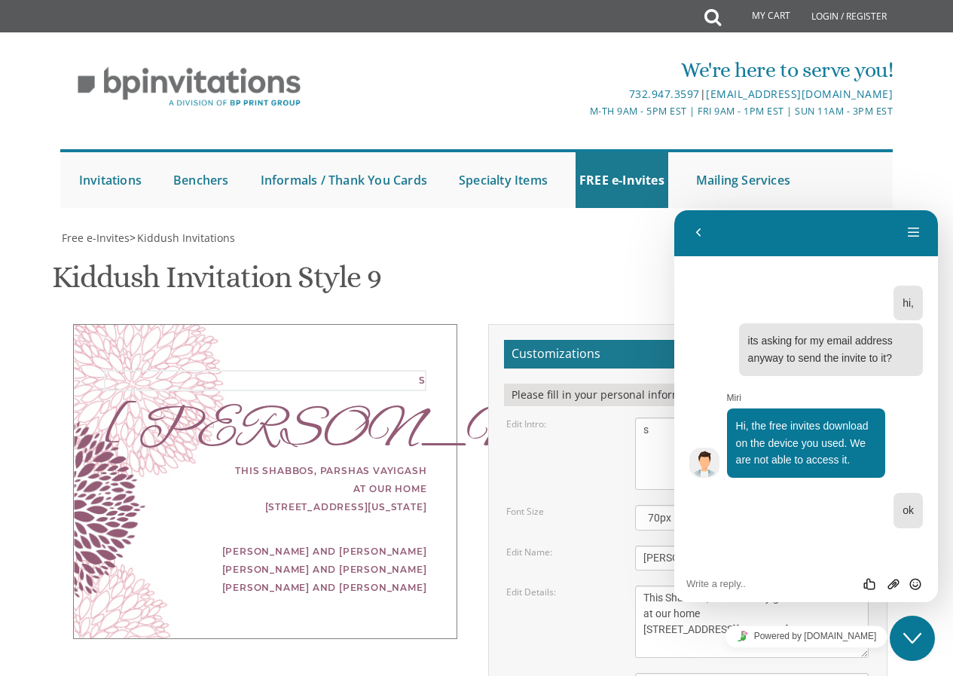
drag, startPoint x: 658, startPoint y: 66, endPoint x: 626, endPoint y: 61, distance: 32.0
click at [626, 417] on div "With gratitude to Hashem we would like to invite you to the kiddush of our dear…" at bounding box center [752, 453] width 257 height 72
click at [686, 417] on textarea "With gratitude to Hashem we would like to invite you to the kiddush of our dear…" at bounding box center [752, 453] width 234 height 72
paste textarea
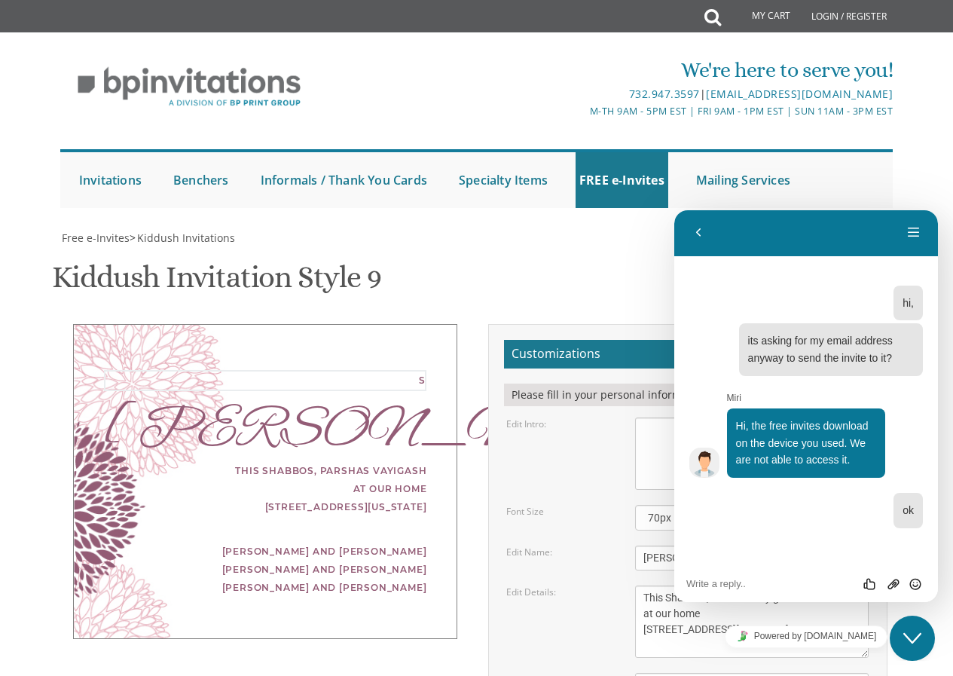
scroll to position [0, 0]
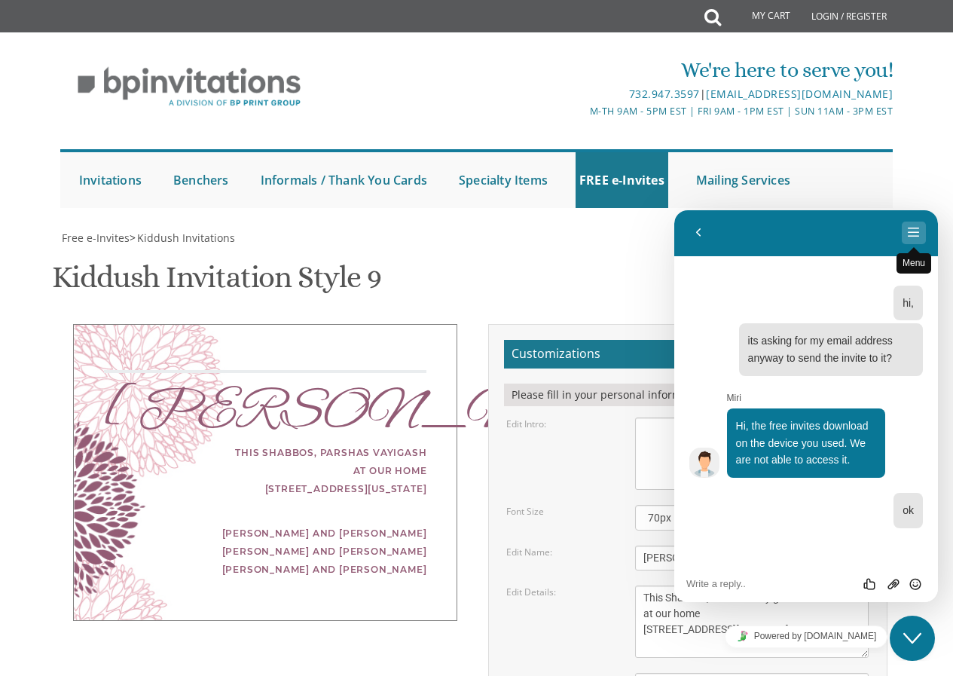
click at [914, 234] on button "Menu" at bounding box center [914, 232] width 24 height 23
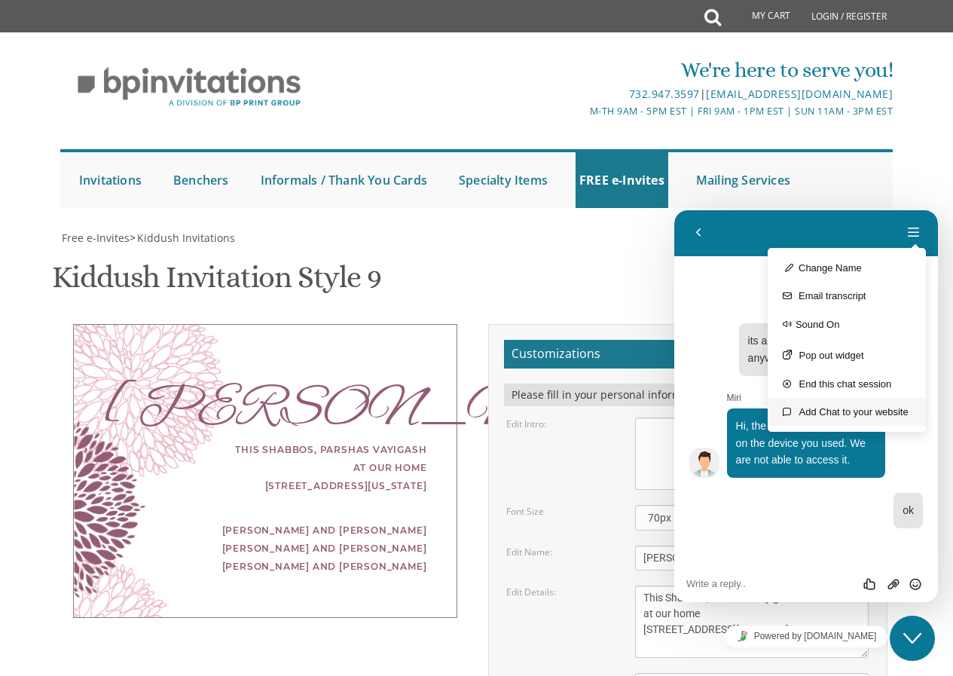
click at [819, 399] on link "Add Chat to your website" at bounding box center [847, 412] width 158 height 28
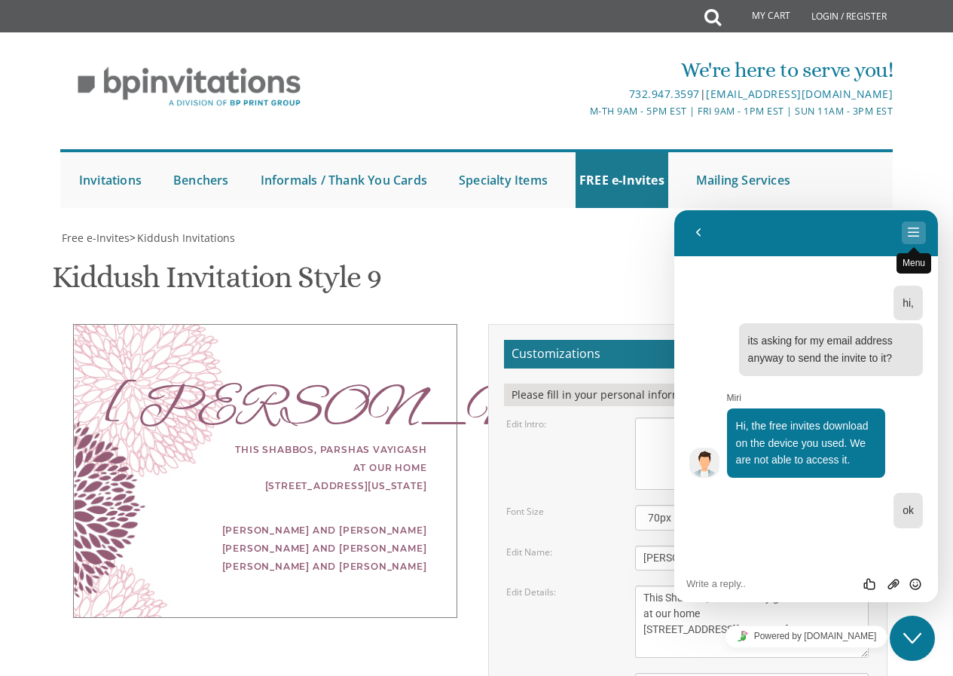
click at [914, 231] on button "Menu" at bounding box center [914, 232] width 24 height 23
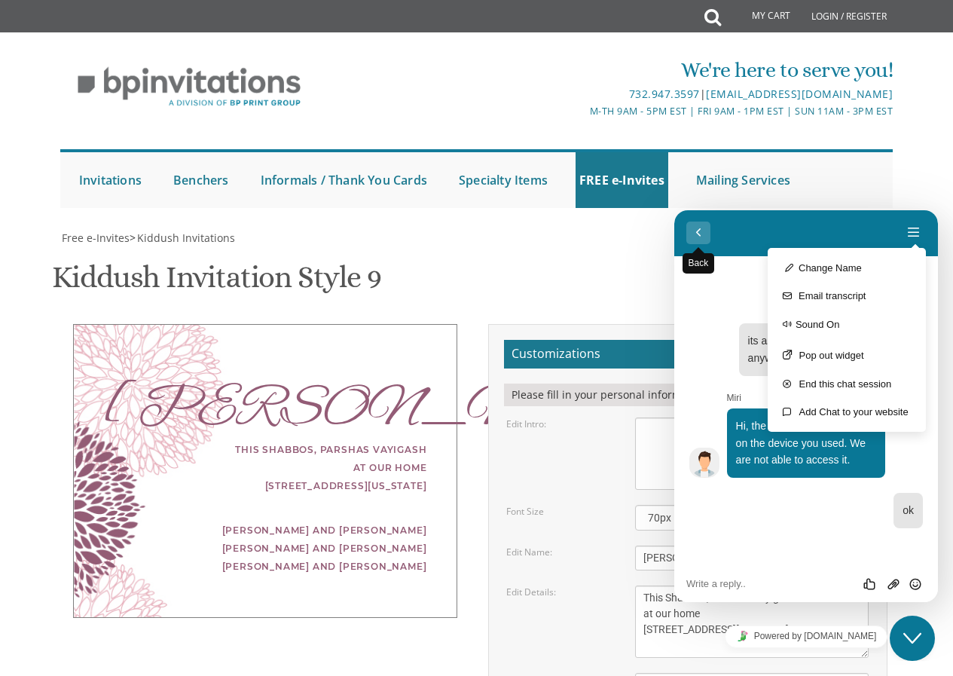
click at [705, 237] on button "Back" at bounding box center [698, 232] width 24 height 23
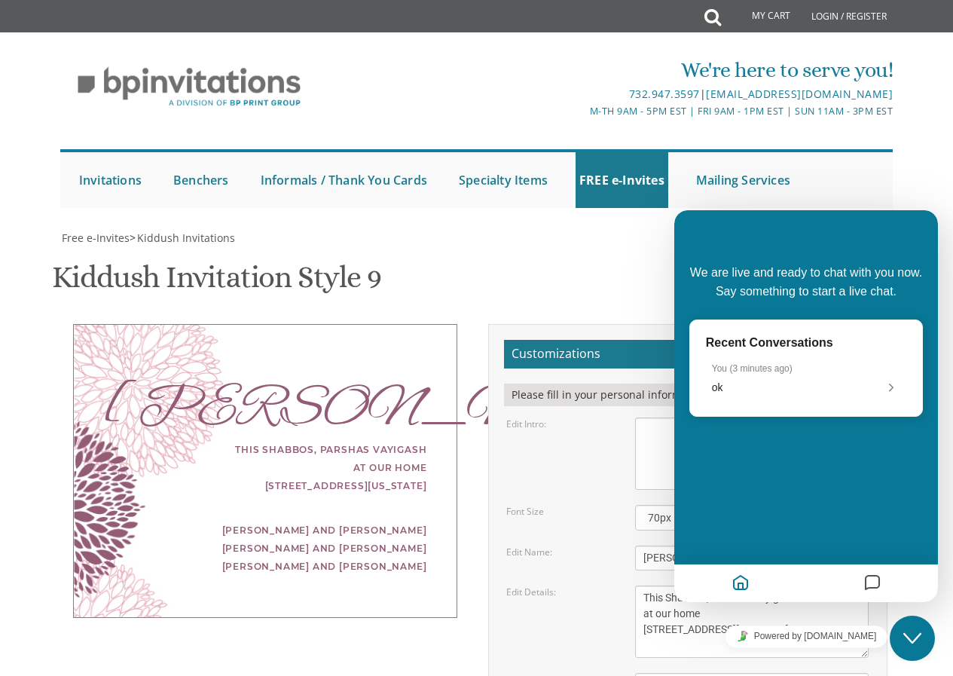
drag, startPoint x: 1103, startPoint y: 618, endPoint x: 912, endPoint y: 652, distance: 193.4
click at [912, 652] on button "Close Chat This icon closes the chat window." at bounding box center [912, 637] width 45 height 45
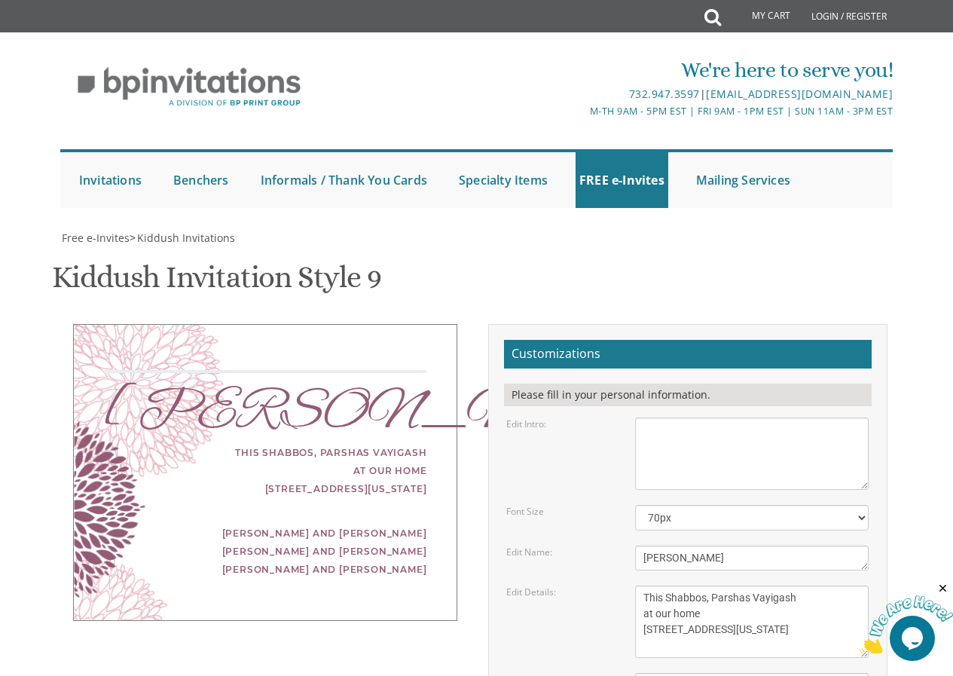
click at [637, 435] on textarea "With gratitude to Hashem we would like to invite you to the kiddush of our dear…" at bounding box center [752, 453] width 234 height 72
type textarea "we would like to invite you tp the shloshim of our dear mother"
click at [766, 557] on textarea "[PERSON_NAME]" at bounding box center [752, 557] width 234 height 25
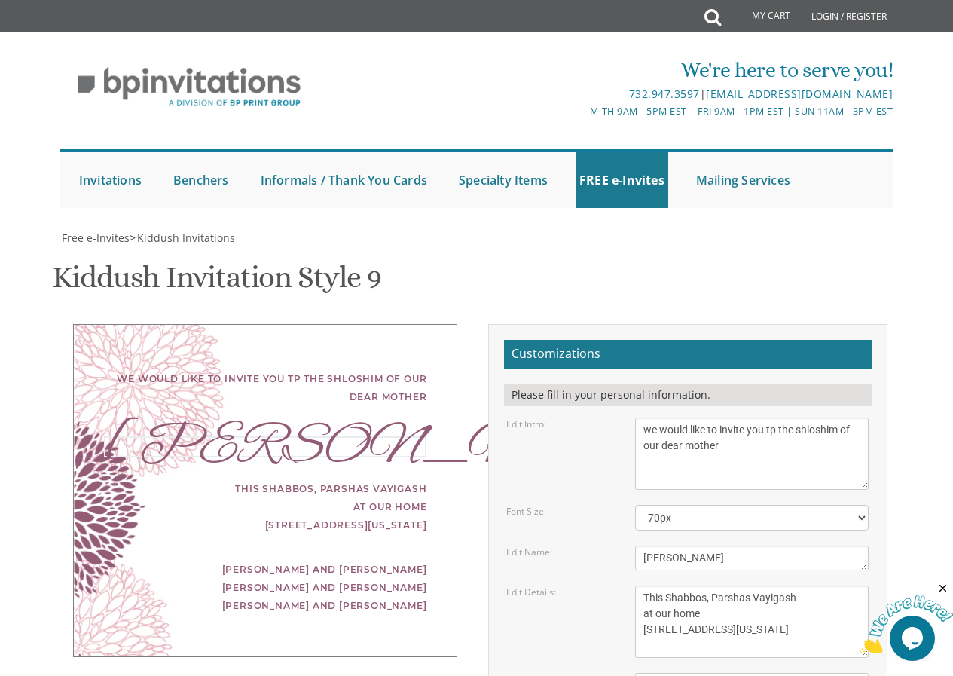
click at [766, 557] on textarea "[PERSON_NAME]" at bounding box center [752, 557] width 234 height 25
type textarea "m"
type textarea "[PERSON_NAME] a"h"
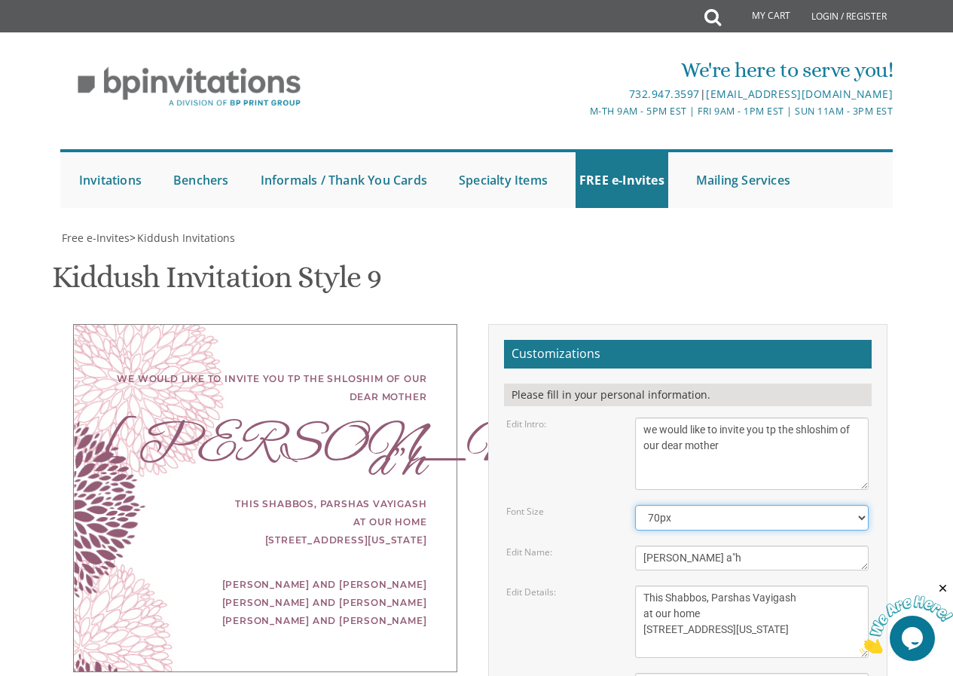
drag, startPoint x: 668, startPoint y: 362, endPoint x: 665, endPoint y: 369, distance: 8.1
click at [668, 505] on select "40px 50px 60px 70px 80px" at bounding box center [752, 518] width 234 height 26
select select "40px"
click at [635, 505] on select "40px 50px 60px 70px 80px" at bounding box center [752, 518] width 234 height 26
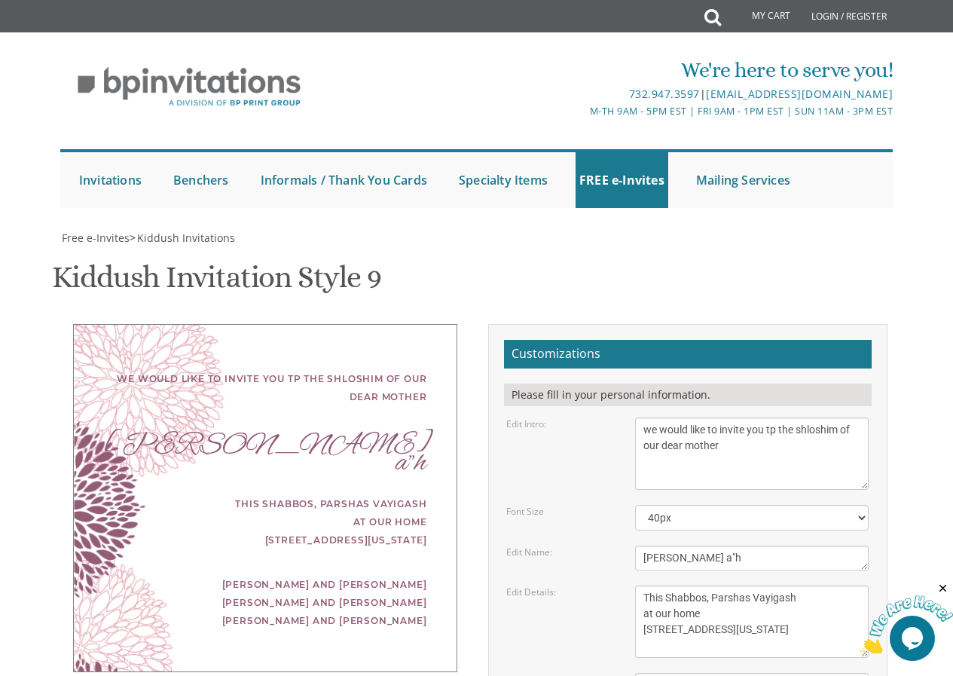
click at [514, 417] on div "Edit Intro: With gratitude to Hashem we would like to invite you to the kiddush…" at bounding box center [687, 453] width 385 height 72
click at [780, 417] on textarea "With gratitude to Hashem we would like to invite you to the kiddush of our dear…" at bounding box center [752, 453] width 234 height 72
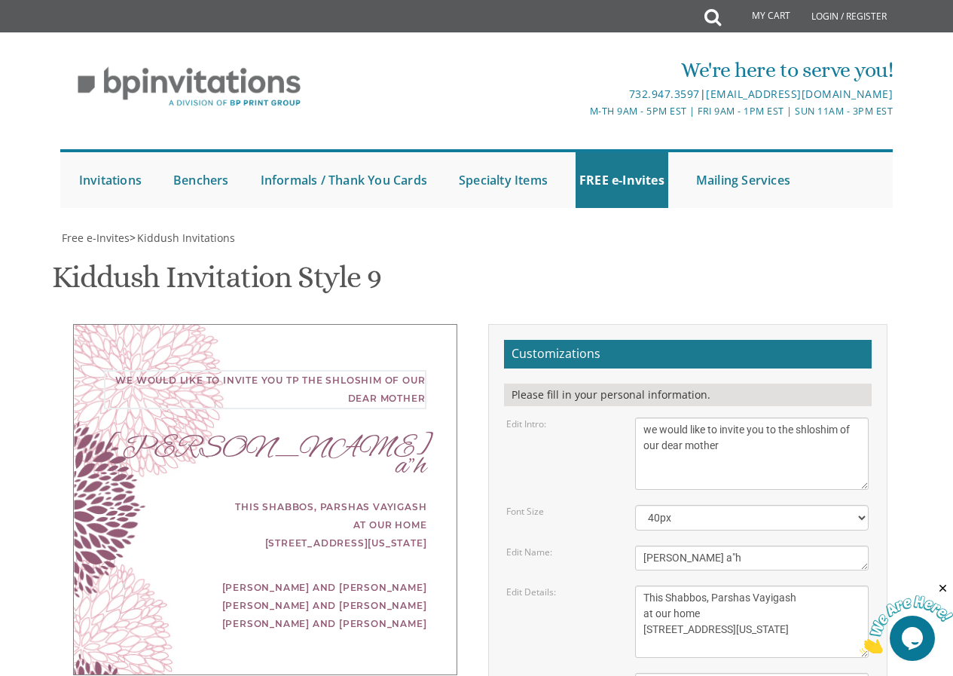
type textarea "we would like to invite you to the shloshim of our dear mother"
click at [650, 545] on textarea "[PERSON_NAME]" at bounding box center [752, 557] width 234 height 25
click at [676, 545] on textarea "[PERSON_NAME]" at bounding box center [752, 557] width 234 height 25
click at [715, 545] on textarea "[PERSON_NAME]" at bounding box center [752, 557] width 234 height 25
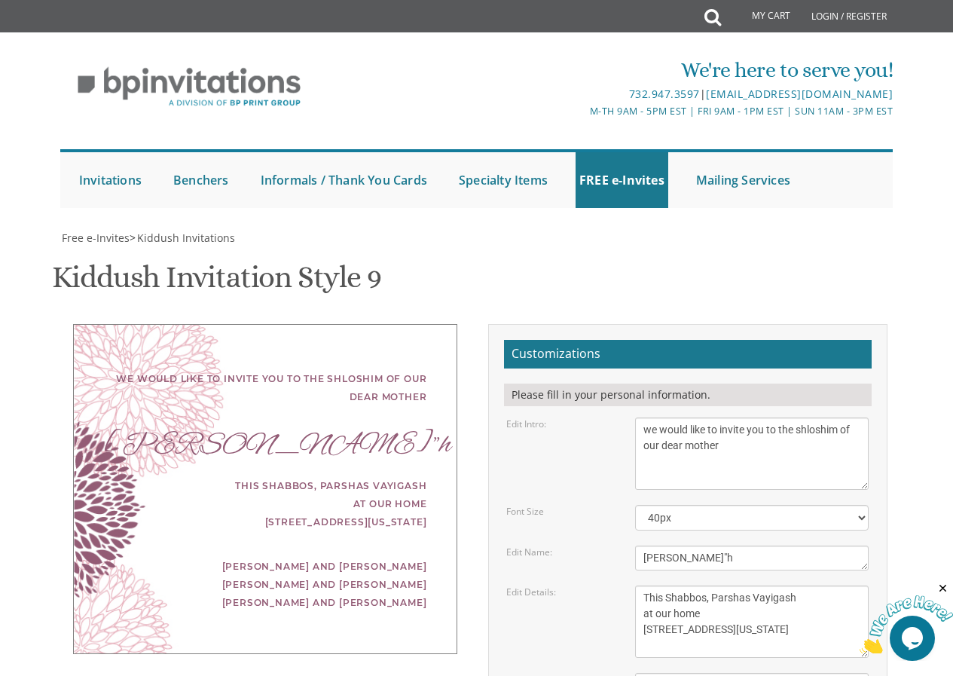
click at [707, 545] on textarea "[PERSON_NAME]" at bounding box center [752, 557] width 234 height 25
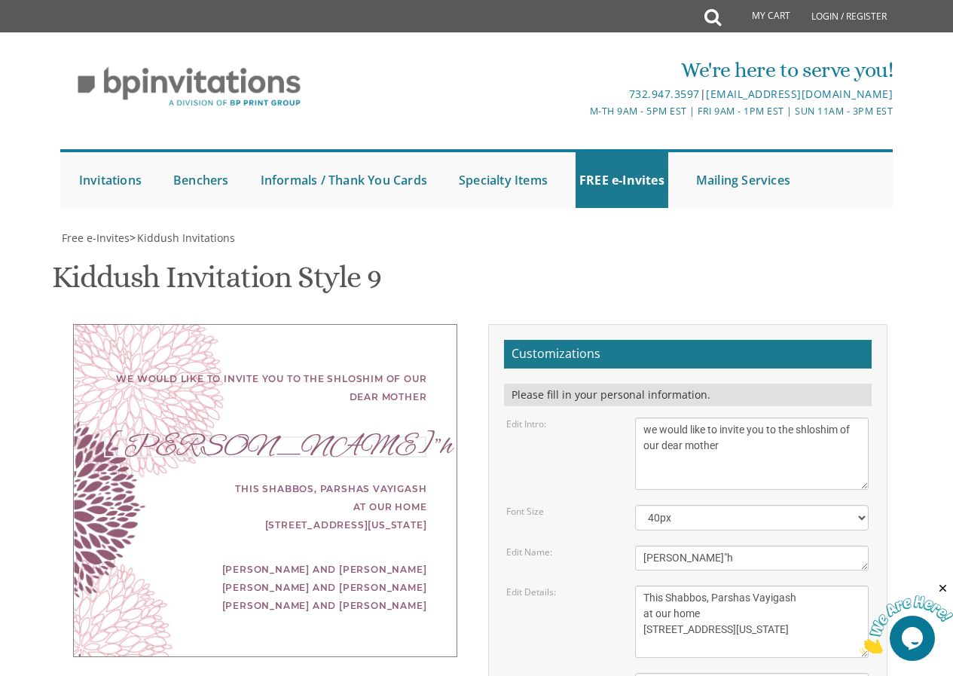
click at [704, 545] on textarea "[PERSON_NAME]" at bounding box center [752, 557] width 234 height 25
click at [767, 585] on textarea "This Shabbos, Parshas Vayigash at our home [STREET_ADDRESS][US_STATE]" at bounding box center [752, 621] width 234 height 72
click at [695, 545] on textarea "[PERSON_NAME]" at bounding box center [752, 557] width 234 height 25
click at [700, 545] on textarea "[PERSON_NAME]" at bounding box center [752, 557] width 234 height 25
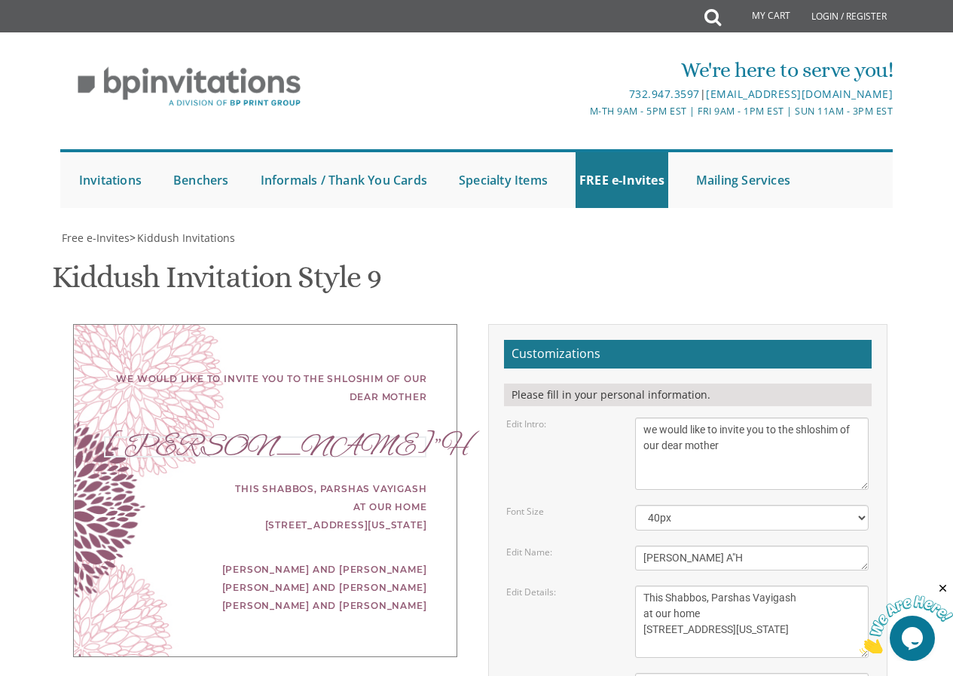
drag, startPoint x: 753, startPoint y: 337, endPoint x: 602, endPoint y: 334, distance: 151.4
click at [602, 545] on div "Edit Name: [GEOGRAPHIC_DATA]" at bounding box center [687, 557] width 385 height 25
type textarea "[PERSON_NAME] A"H"
drag, startPoint x: 655, startPoint y: 325, endPoint x: 612, endPoint y: 342, distance: 47.0
click at [612, 545] on div "Edit Name: [GEOGRAPHIC_DATA]" at bounding box center [687, 557] width 385 height 25
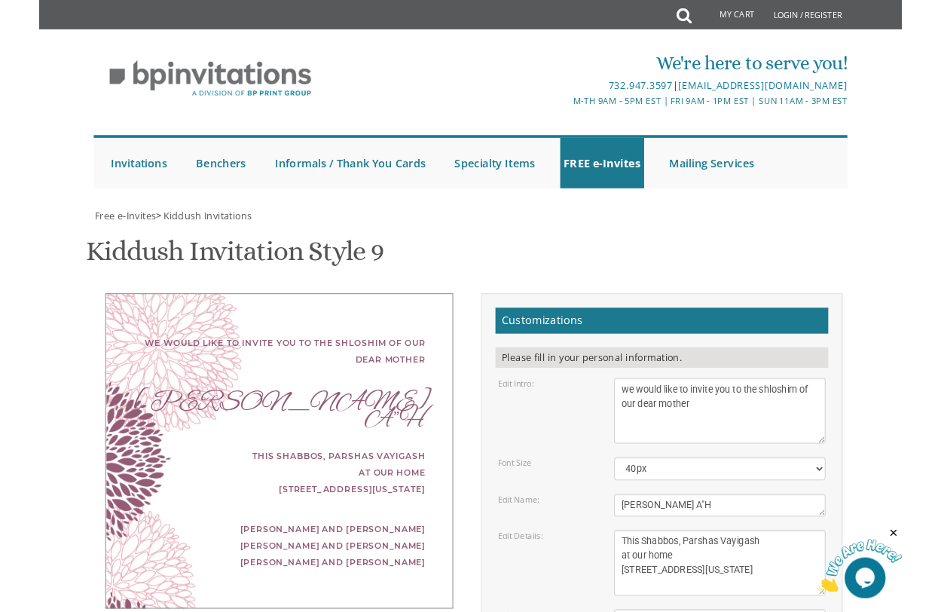
scroll to position [151, 0]
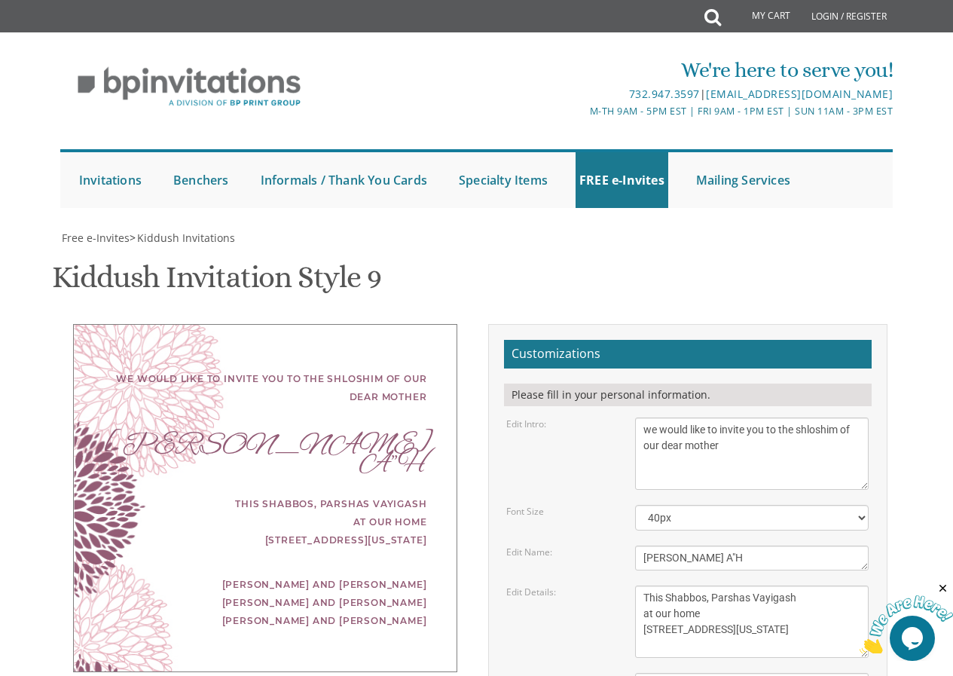
click at [585, 585] on div "Edit Details: This Shabbos, [GEOGRAPHIC_DATA] at our home [STREET_ADDRESS][US_S…" at bounding box center [687, 621] width 385 height 72
drag, startPoint x: 756, startPoint y: 501, endPoint x: 661, endPoint y: 454, distance: 105.8
click at [661, 585] on textarea "This Shabbos, Parshas Vayigash at our home [STREET_ADDRESS][US_STATE]" at bounding box center [752, 621] width 234 height 72
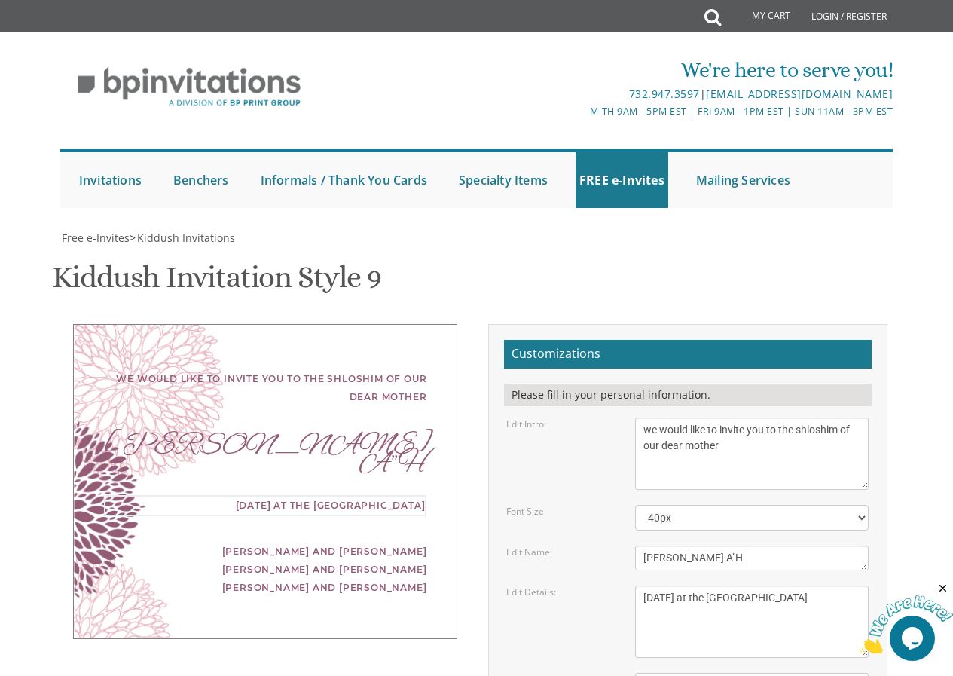
click at [707, 585] on textarea "This Shabbos, Parshas Vayigash at our home [STREET_ADDRESS][US_STATE]" at bounding box center [752, 621] width 234 height 72
click at [697, 585] on textarea "This Shabbos, Parshas Vayigash at our home [STREET_ADDRESS][US_STATE]" at bounding box center [752, 621] width 234 height 72
click at [698, 585] on textarea "This Shabbos, Parshas Vayigash at our home [STREET_ADDRESS][US_STATE]" at bounding box center [752, 621] width 234 height 72
click at [702, 585] on textarea "This Shabbos, Parshas Vayigash at our home [STREET_ADDRESS][US_STATE]" at bounding box center [752, 621] width 234 height 72
click at [758, 585] on textarea "This Shabbos, Parshas Vayigash at our home [STREET_ADDRESS][US_STATE]" at bounding box center [752, 621] width 234 height 72
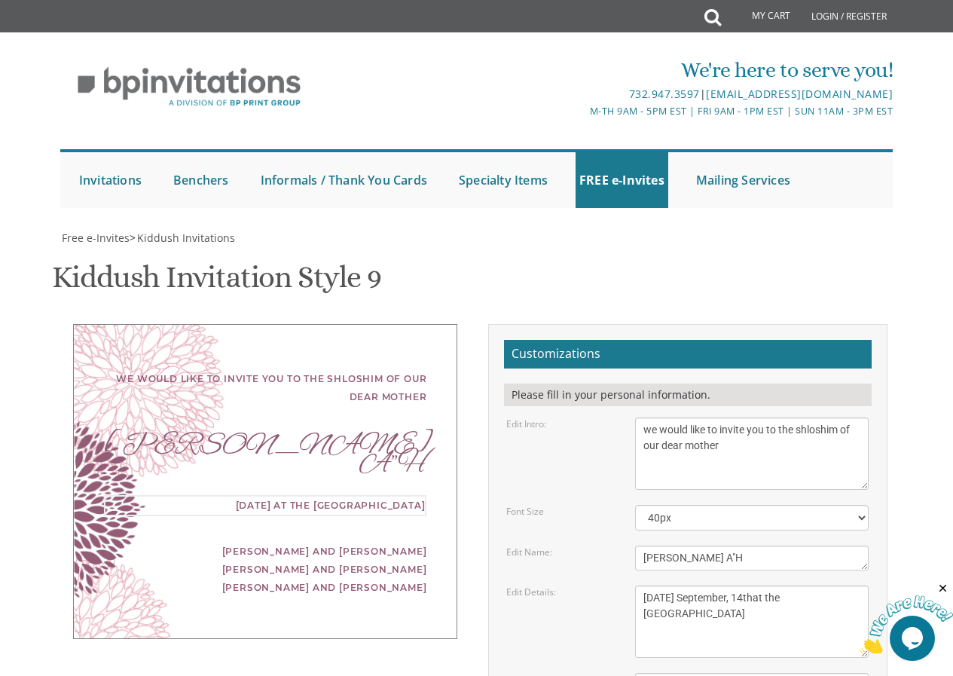
click at [774, 585] on textarea "This Shabbos, Parshas Vayigash at our home [STREET_ADDRESS][US_STATE]" at bounding box center [752, 621] width 234 height 72
click at [711, 585] on textarea "This Shabbos, Parshas Vayigash at our home [STREET_ADDRESS][US_STATE]" at bounding box center [752, 621] width 234 height 72
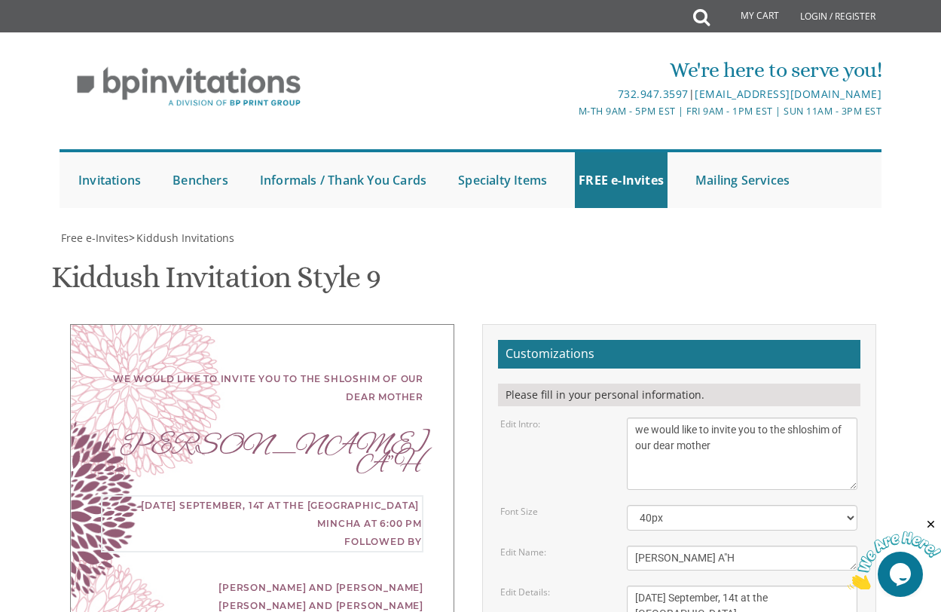
click at [766, 585] on textarea "This Shabbos, Parshas Vayigash at our home [STREET_ADDRESS][US_STATE]" at bounding box center [742, 621] width 231 height 72
click at [698, 585] on textarea "This Shabbos, Parshas Vayigash at our home [STREET_ADDRESS][US_STATE]" at bounding box center [742, 621] width 231 height 72
click at [700, 585] on textarea "This Shabbos, Parshas Vayigash at our home [STREET_ADDRESS][US_STATE]" at bounding box center [742, 621] width 231 height 72
drag, startPoint x: 700, startPoint y: 506, endPoint x: 653, endPoint y: 501, distance: 47.0
click at [653, 585] on textarea "This Shabbos, Parshas Vayigash at our home [STREET_ADDRESS][US_STATE]" at bounding box center [742, 621] width 231 height 72
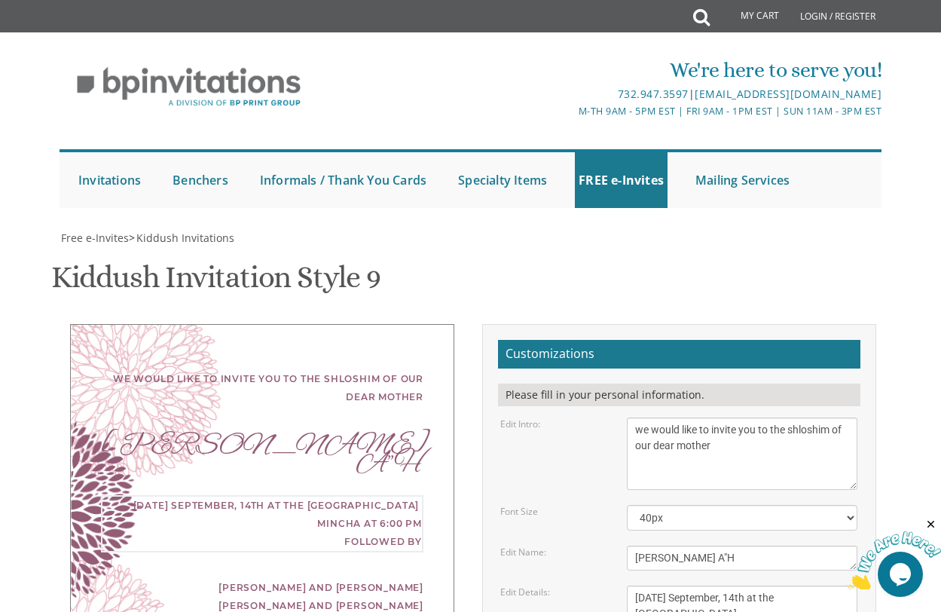
click at [755, 585] on textarea "This Shabbos, Parshas Vayigash at our home [STREET_ADDRESS][US_STATE]" at bounding box center [742, 621] width 231 height 72
type textarea "[DATE] September, 14th at the [GEOGRAPHIC_DATA] mincha at 6:00 pm followed by m…"
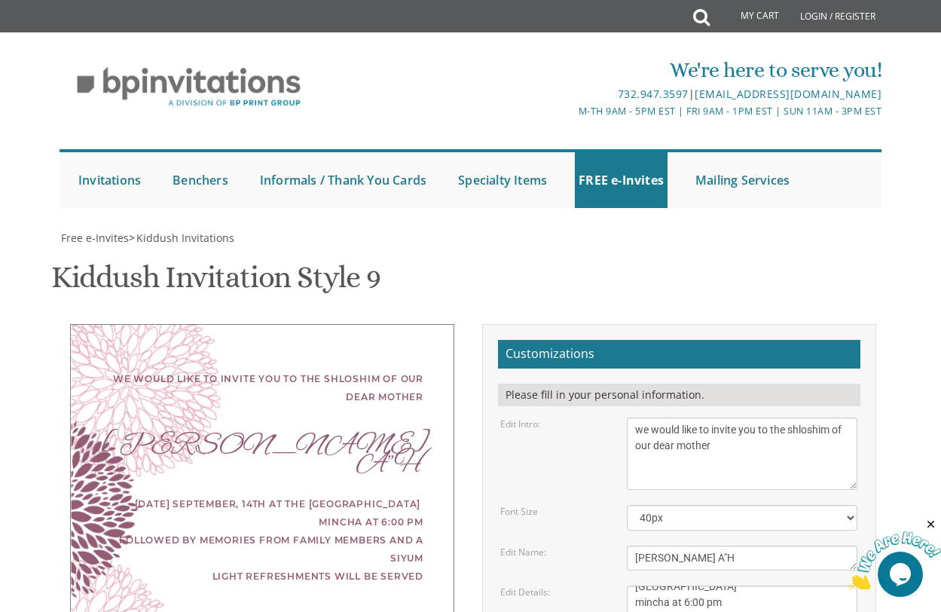
drag, startPoint x: 788, startPoint y: 576, endPoint x: 625, endPoint y: 527, distance: 169.9
type textarea "The [PERSON_NAME] Family"
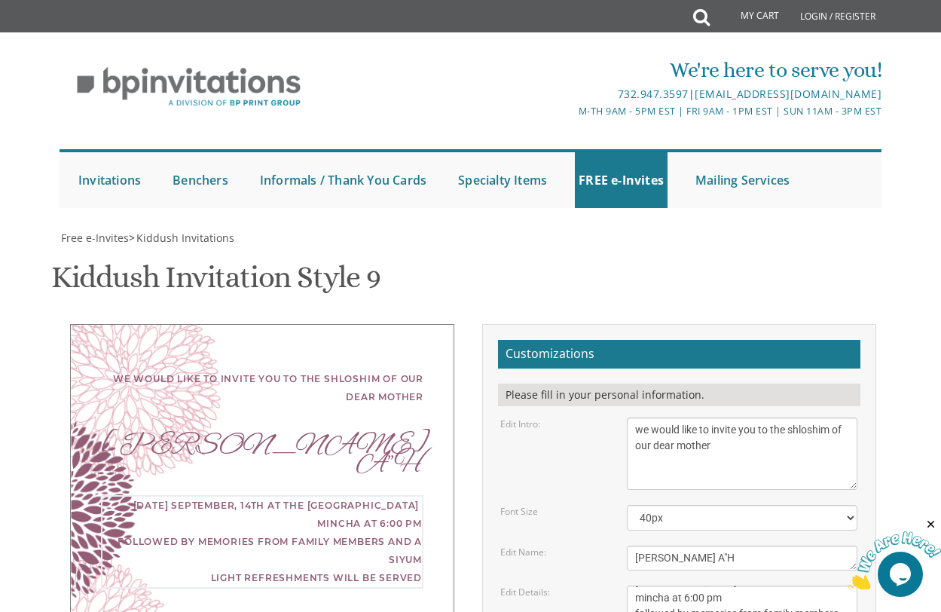
scroll to position [0, 0]
drag, startPoint x: 797, startPoint y: 488, endPoint x: 596, endPoint y: 391, distance: 223.4
drag, startPoint x: 726, startPoint y: 501, endPoint x: 528, endPoint y: 554, distance: 205.0
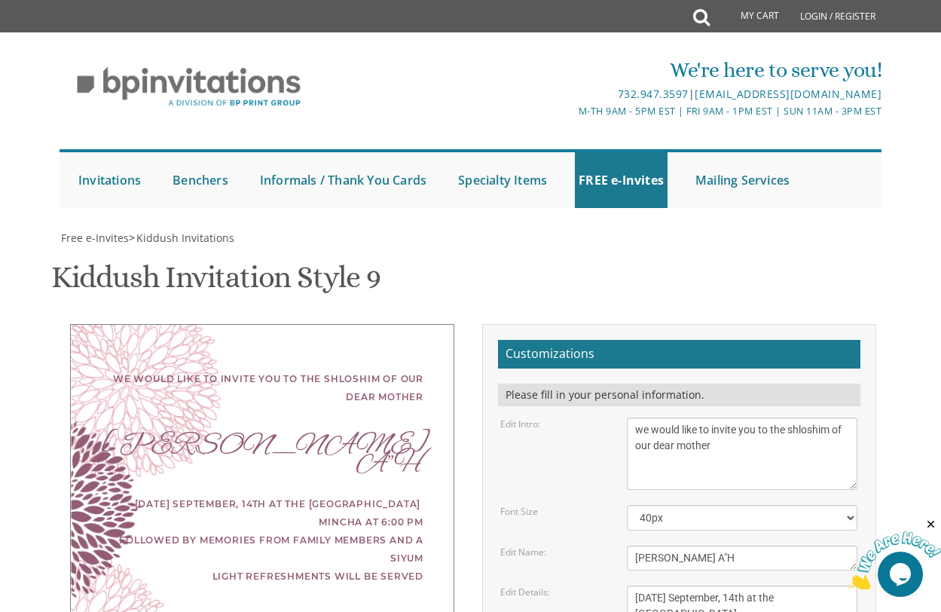
click at [738, 585] on textarea "This Shabbos, Parshas Vayigash at our home [STREET_ADDRESS][US_STATE]" at bounding box center [742, 621] width 231 height 72
click at [649, 585] on textarea "This Shabbos, Parshas Vayigash at our home [STREET_ADDRESS][US_STATE]" at bounding box center [742, 621] width 231 height 72
click at [774, 585] on textarea "This Shabbos, Parshas Vayigash at our home [STREET_ADDRESS][US_STATE]" at bounding box center [742, 621] width 231 height 72
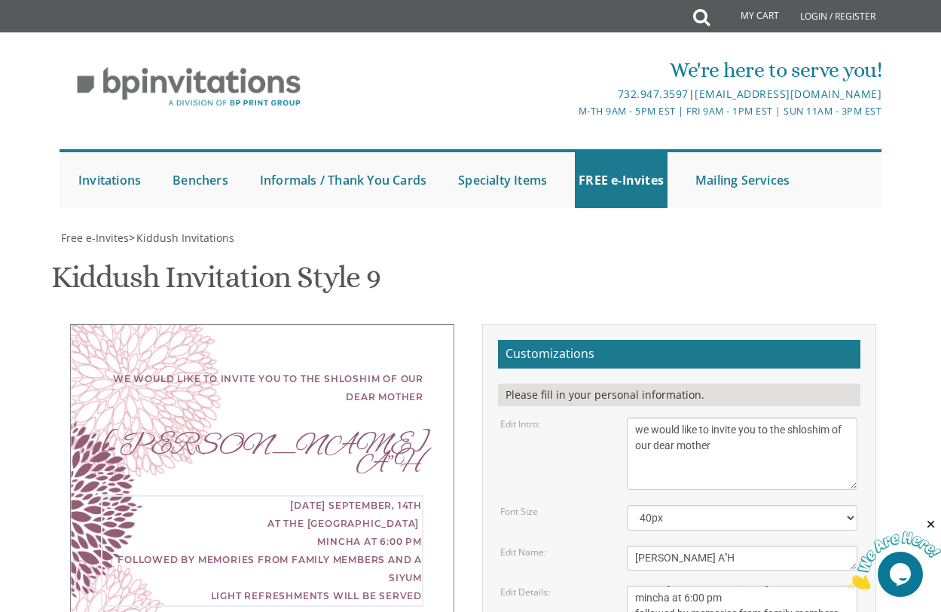
click at [763, 585] on textarea "This Shabbos, Parshas Vayigash at our home [STREET_ADDRESS][US_STATE]" at bounding box center [742, 621] width 231 height 72
type textarea "[DATE] September, 14th at the [GEOGRAPHIC_DATA] mincha at 6:00 pm followed by m…"
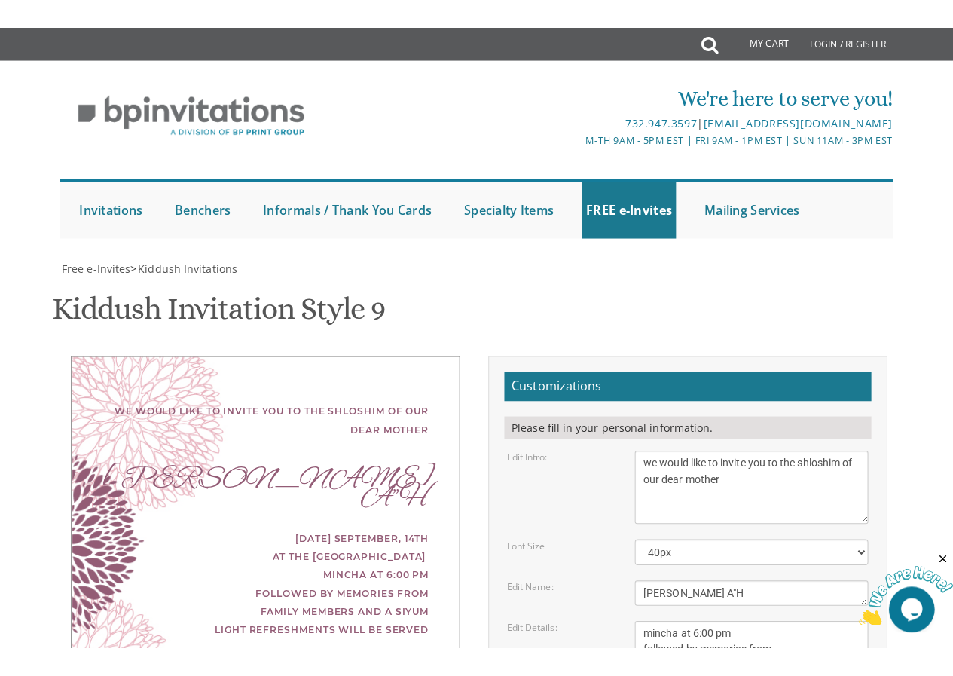
scroll to position [452, 0]
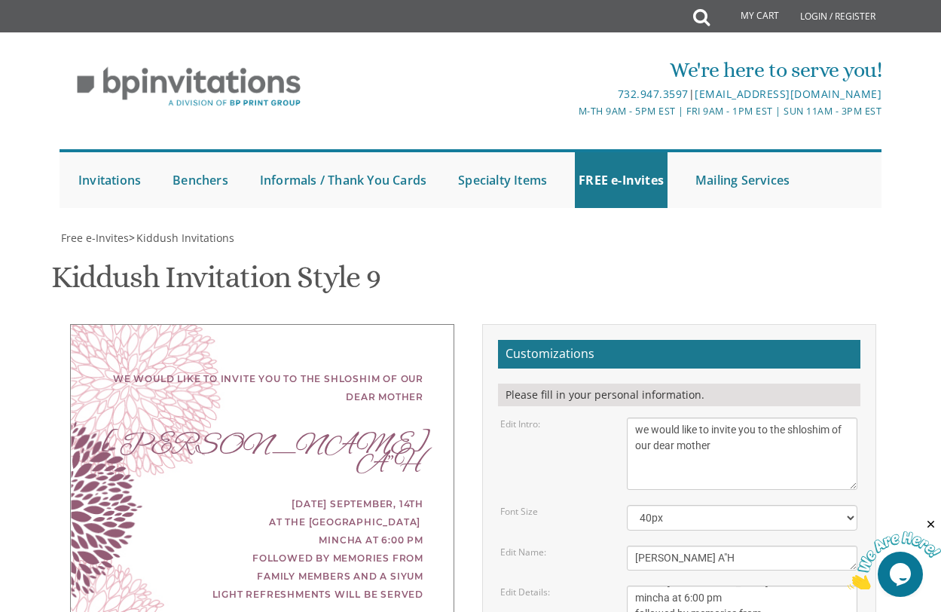
type input "[EMAIL_ADDRESS][DOMAIN_NAME]"
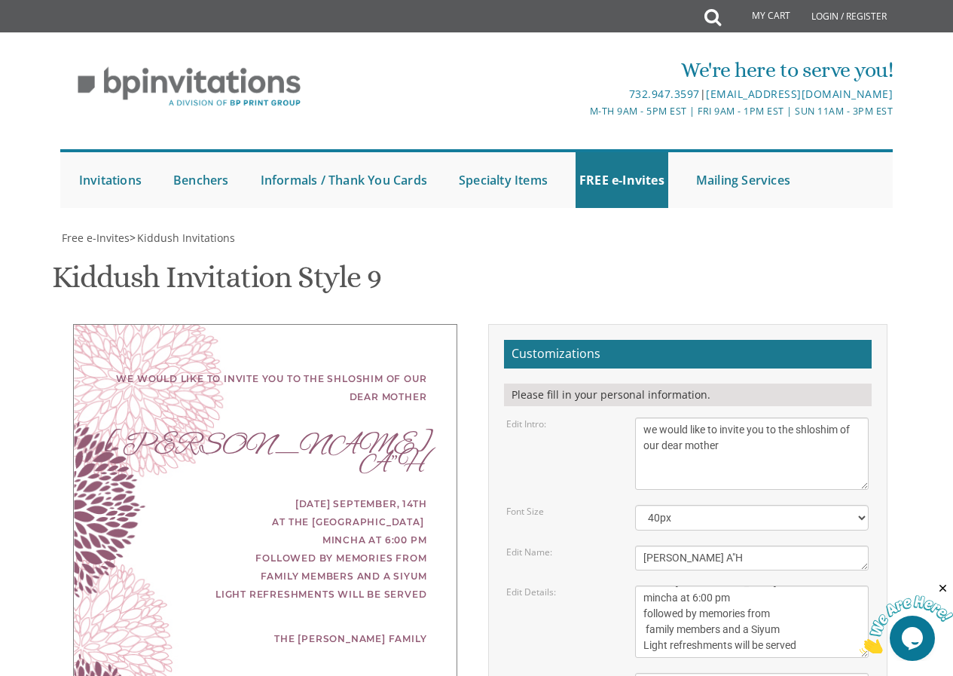
scroll to position [377, 0]
drag, startPoint x: 648, startPoint y: 272, endPoint x: 795, endPoint y: 270, distance: 146.9
click at [795, 585] on textarea "This Shabbos, Parshas Vayigash at our home [STREET_ADDRESS][US_STATE]" at bounding box center [752, 621] width 234 height 72
click at [761, 585] on textarea "This Shabbos, Parshas Vayigash at our home [STREET_ADDRESS][US_STATE]" at bounding box center [752, 621] width 234 height 72
drag, startPoint x: 771, startPoint y: 267, endPoint x: 638, endPoint y: 263, distance: 132.6
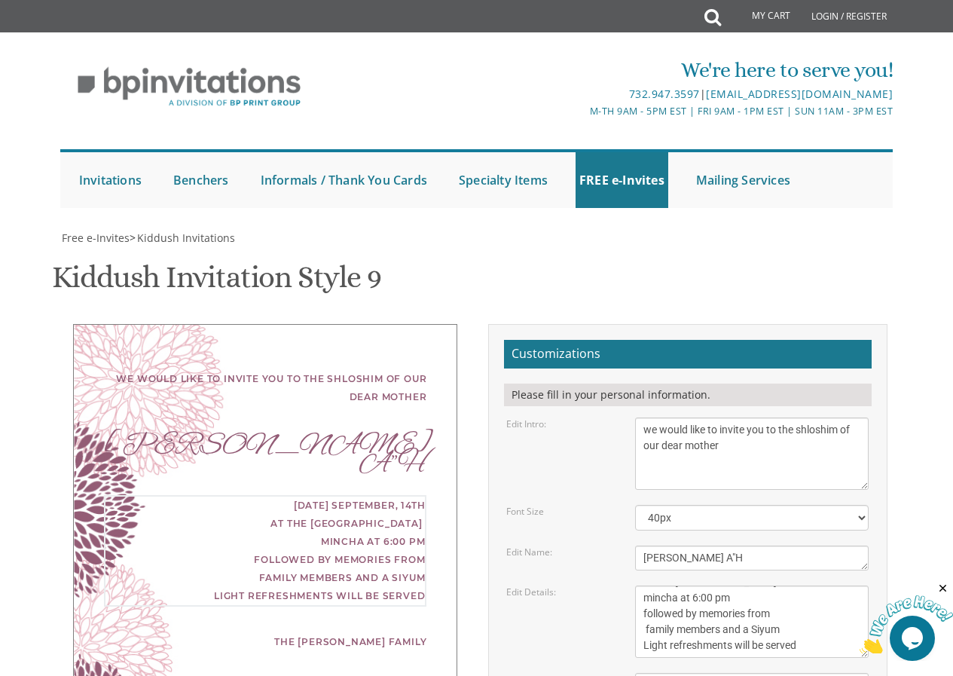
click at [638, 585] on textarea "This Shabbos, Parshas Vayigash at our home [STREET_ADDRESS][US_STATE]" at bounding box center [752, 621] width 234 height 72
type textarea "[DATE] September, 14th at the [GEOGRAPHIC_DATA] mincha at 6:00 pm followed by m…"
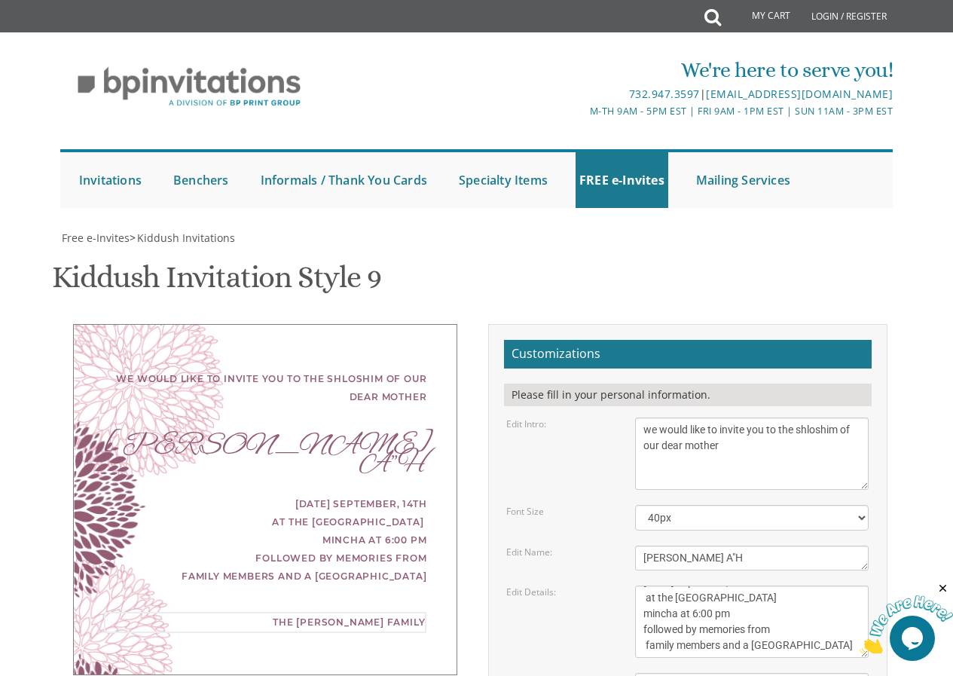
paste textarea "Light refreshments will be served"
type textarea "Light refreshments will be served The [PERSON_NAME] Family"
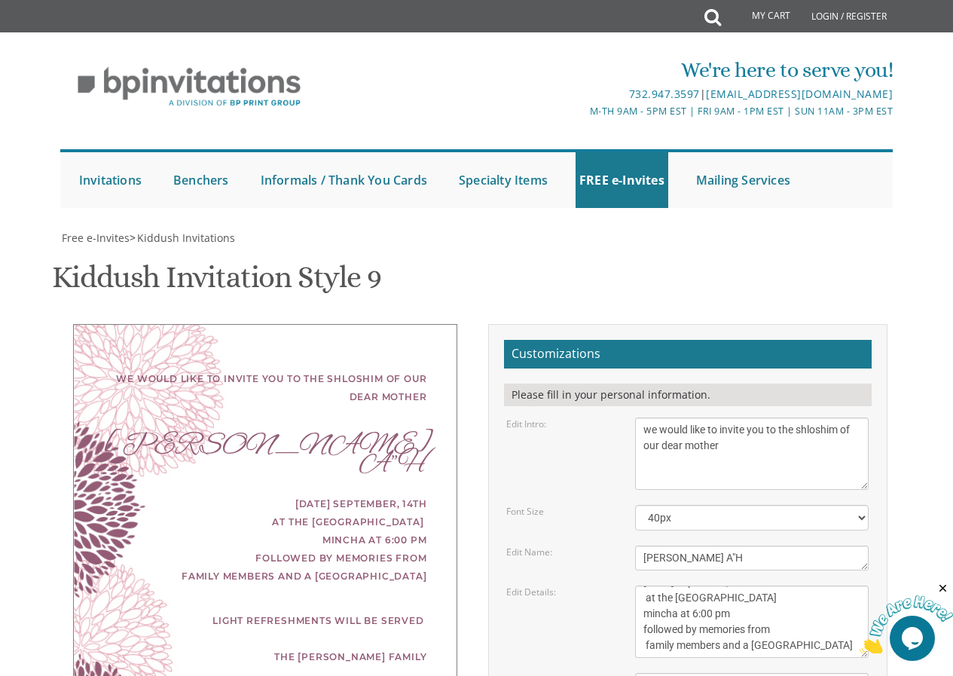
click at [317, 401] on div "we would like to invite you to the shloshim of our dear mother [PERSON_NAME] A"…" at bounding box center [476, 634] width 844 height 621
click at [715, 585] on textarea "This Shabbos, Parshas Vayigash at our home [STREET_ADDRESS][US_STATE]" at bounding box center [752, 621] width 234 height 72
click at [769, 585] on textarea "This Shabbos, Parshas Vayigash at our home [STREET_ADDRESS][US_STATE]" at bounding box center [752, 621] width 234 height 72
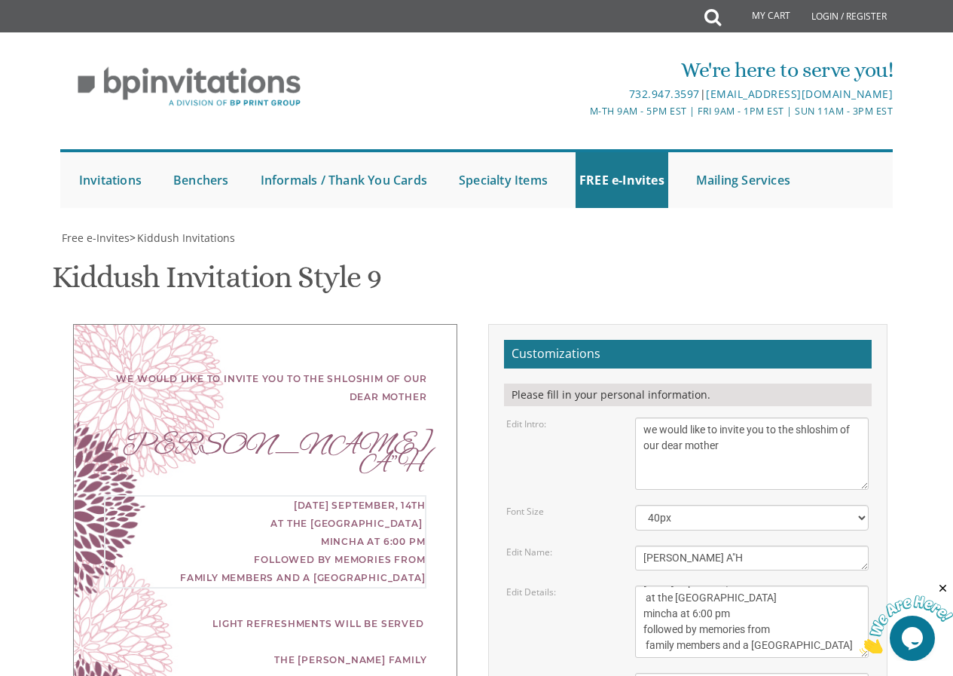
click at [768, 585] on textarea "This Shabbos, Parshas Vayigash at our home [STREET_ADDRESS][US_STATE]" at bounding box center [752, 621] width 234 height 72
click at [555, 194] on li "Specialty Items Benchers Seating Boards Seating Cards Labels Tags Napkin Bands …" at bounding box center [515, 180] width 121 height 56
drag, startPoint x: 782, startPoint y: 121, endPoint x: 627, endPoint y: 118, distance: 155.2
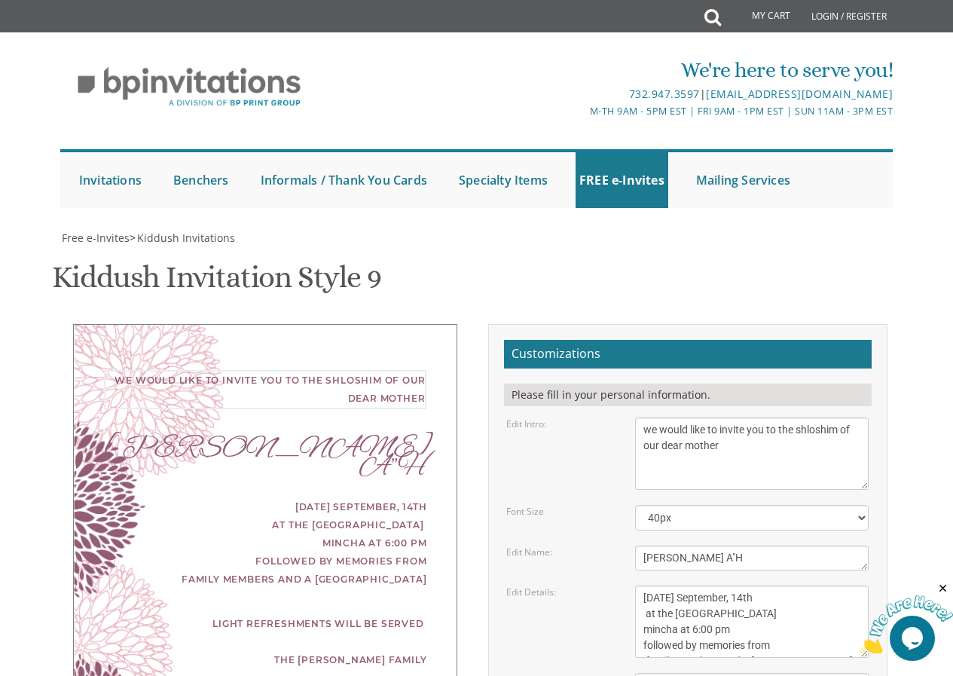
click at [627, 417] on div "With gratitude to Hashem we would like to invite you to the kiddush of our dear…" at bounding box center [752, 453] width 257 height 72
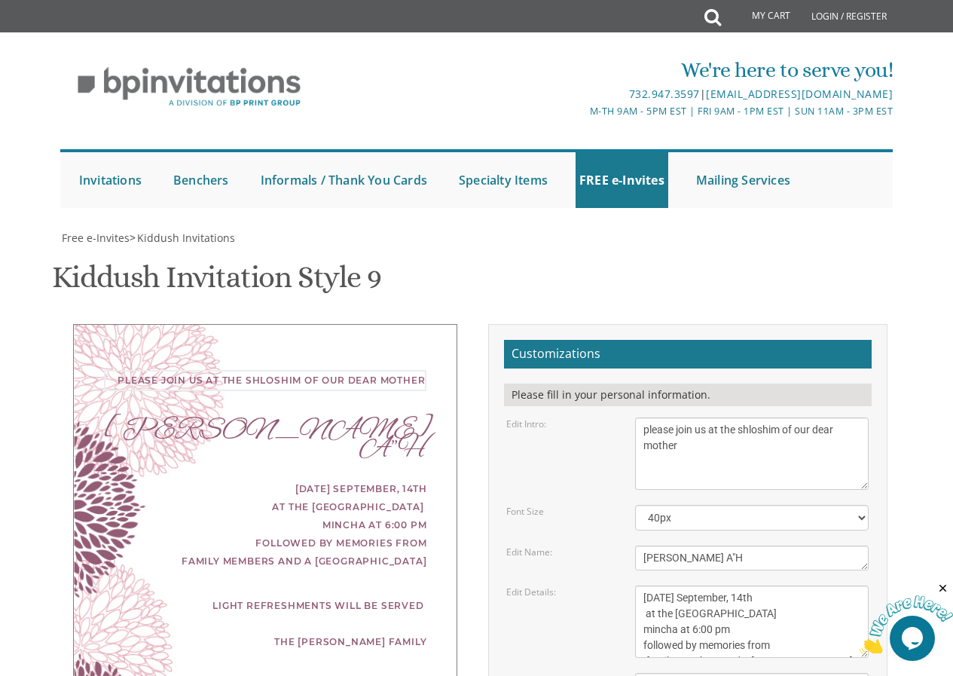
click at [713, 417] on textarea "With gratitude to Hashem we would like to invite you to the kiddush of our dear…" at bounding box center [752, 453] width 234 height 72
click at [314, 370] on div "please join us at the shloshim of our dear mother" at bounding box center [265, 379] width 322 height 18
click at [315, 370] on div "please join us at the shloshim of our dear mother" at bounding box center [265, 379] width 322 height 18
click at [681, 417] on textarea "With gratitude to Hashem we would like to invite you to the kiddush of our dear…" at bounding box center [752, 453] width 234 height 72
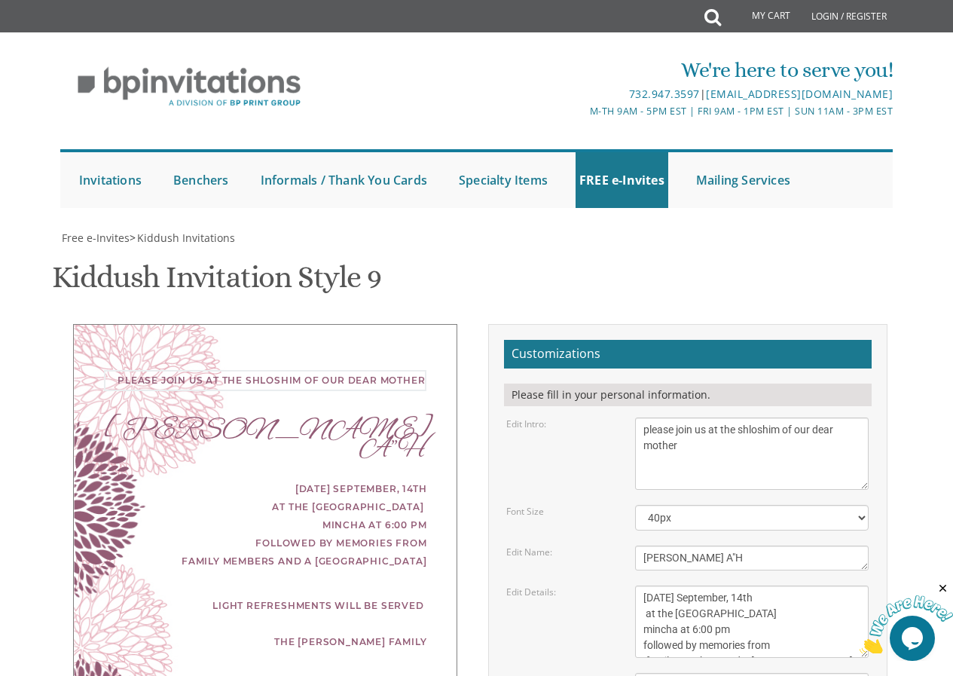
click at [716, 417] on textarea "With gratitude to Hashem we would like to invite you to the kiddush of our dear…" at bounding box center [752, 453] width 234 height 72
click at [718, 417] on textarea "With gratitude to Hashem we would like to invite you to the kiddush of our dear…" at bounding box center [752, 453] width 234 height 72
click at [735, 417] on textarea "With gratitude to Hashem we would like to invite you to the kiddush of our dear…" at bounding box center [752, 453] width 234 height 72
type textarea "please join us for the shloshim of our dear mother"
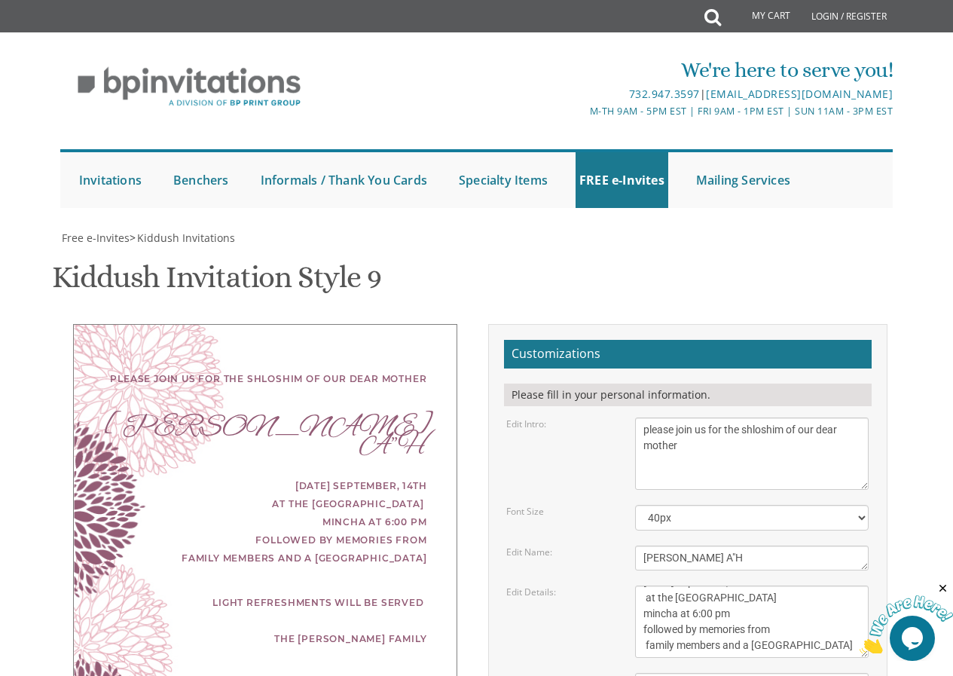
scroll to position [524, 0]
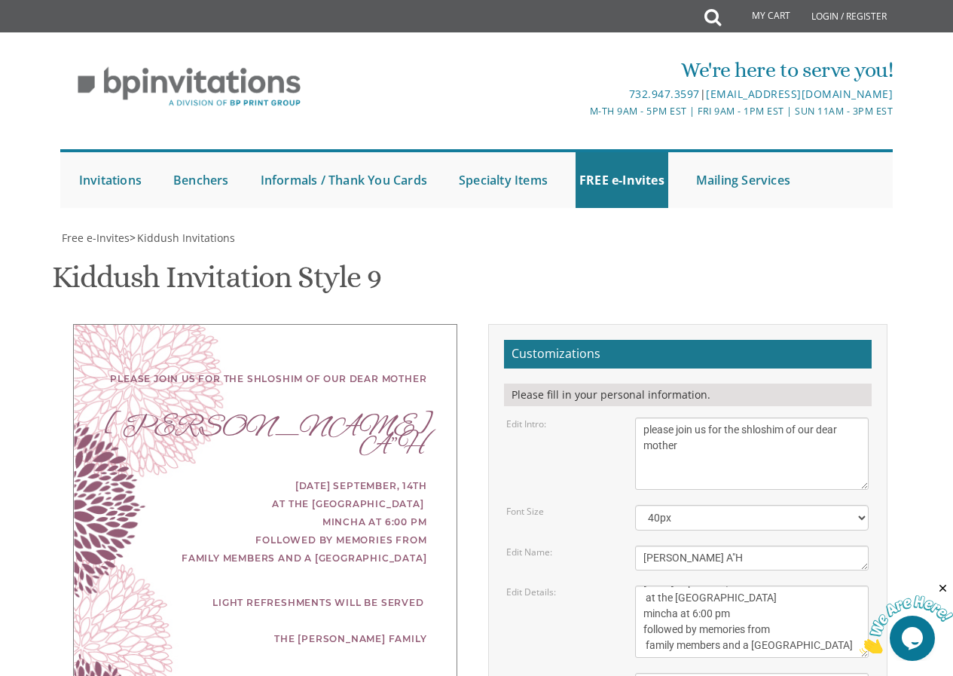
drag, startPoint x: 327, startPoint y: 228, endPoint x: 554, endPoint y: 270, distance: 231.4
click at [327, 324] on div "please join us for the shloshim of our dear mother [PERSON_NAME] A"H [DATE] Sep…" at bounding box center [476, 634] width 844 height 621
